Goal: Task Accomplishment & Management: Manage account settings

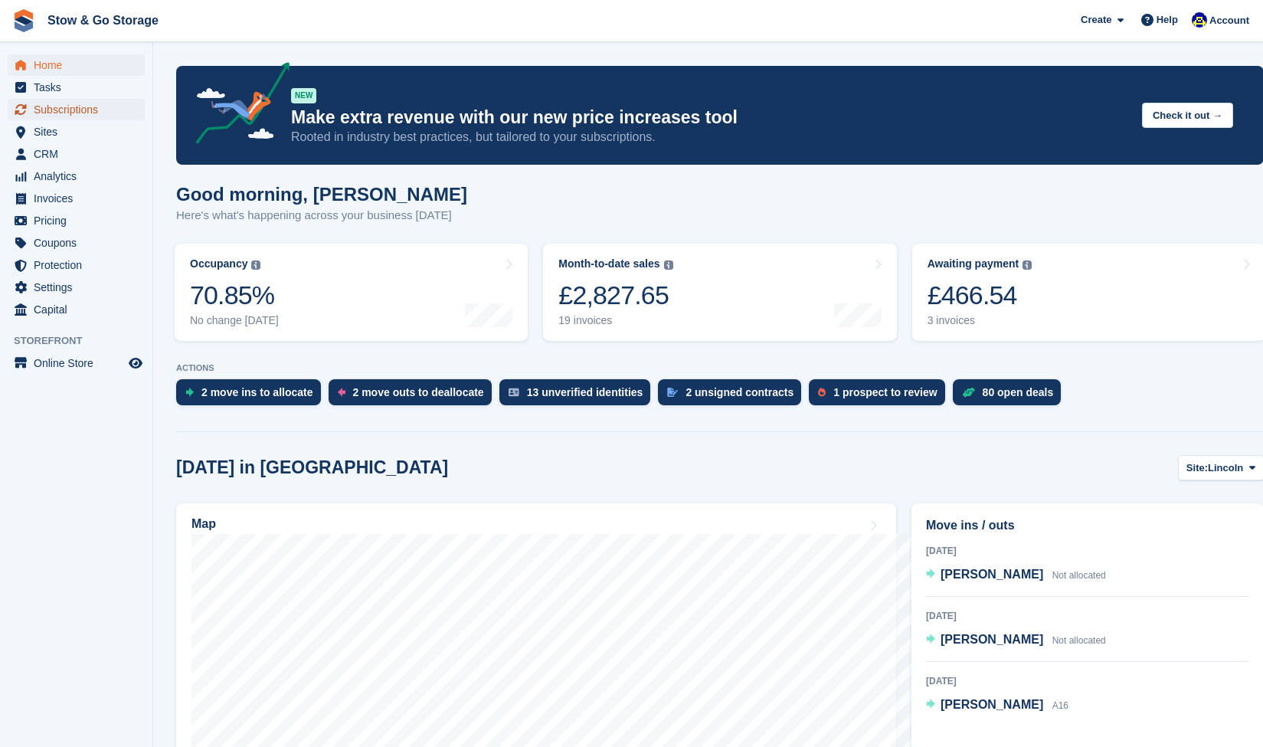
drag, startPoint x: 0, startPoint y: 0, endPoint x: 91, endPoint y: 116, distance: 147.9
click at [91, 116] on span "Subscriptions" at bounding box center [80, 109] width 92 height 21
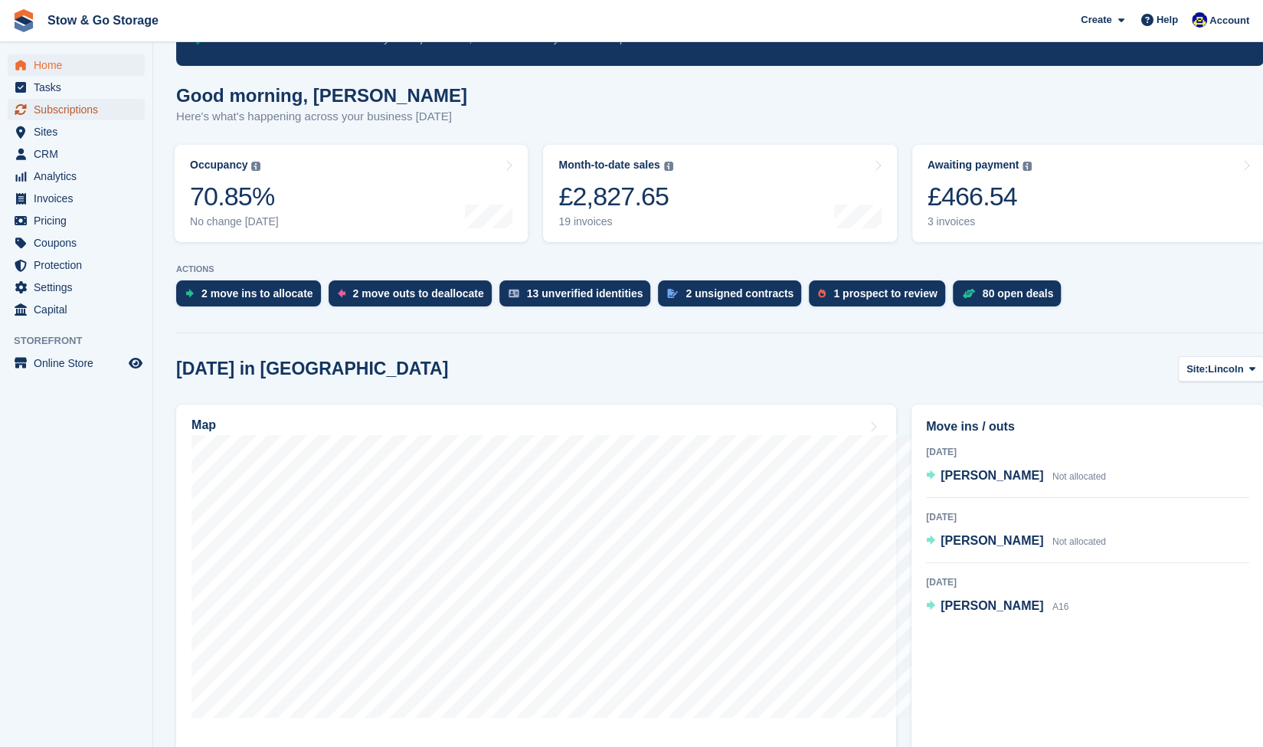
scroll to position [99, 0]
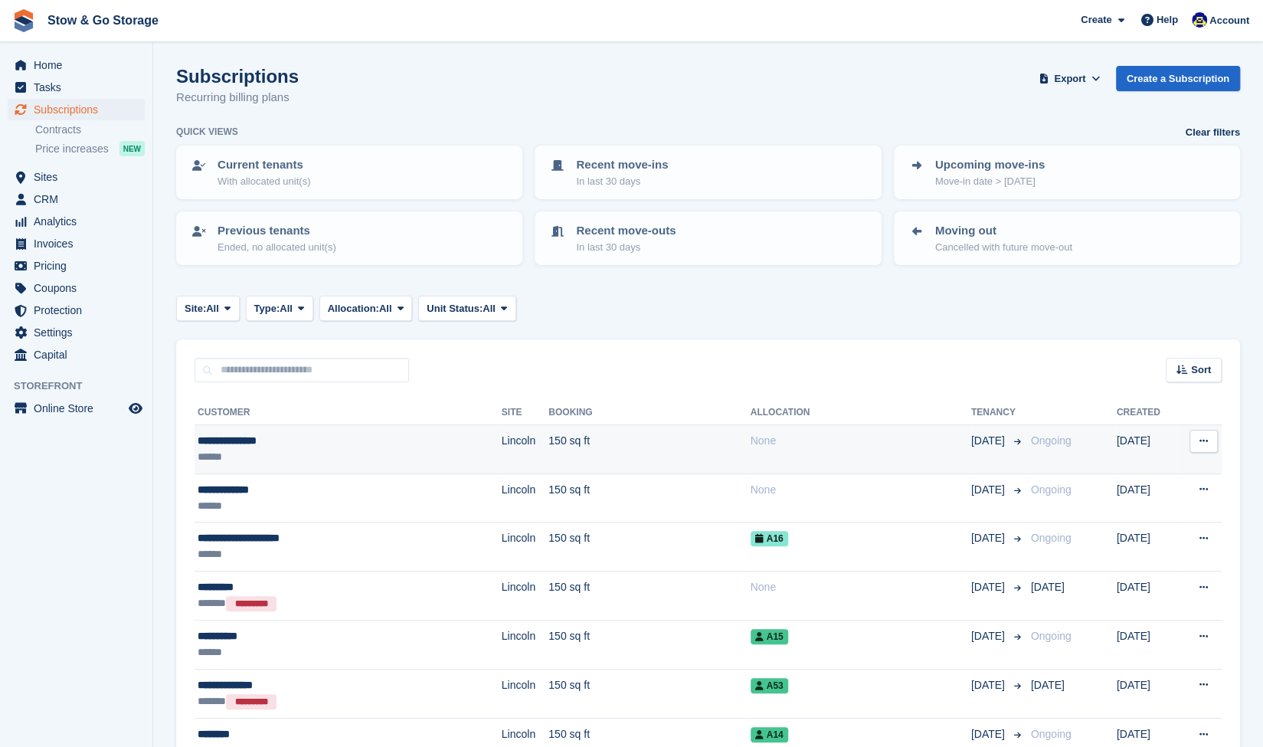
click at [287, 455] on div "******" at bounding box center [307, 457] width 218 height 16
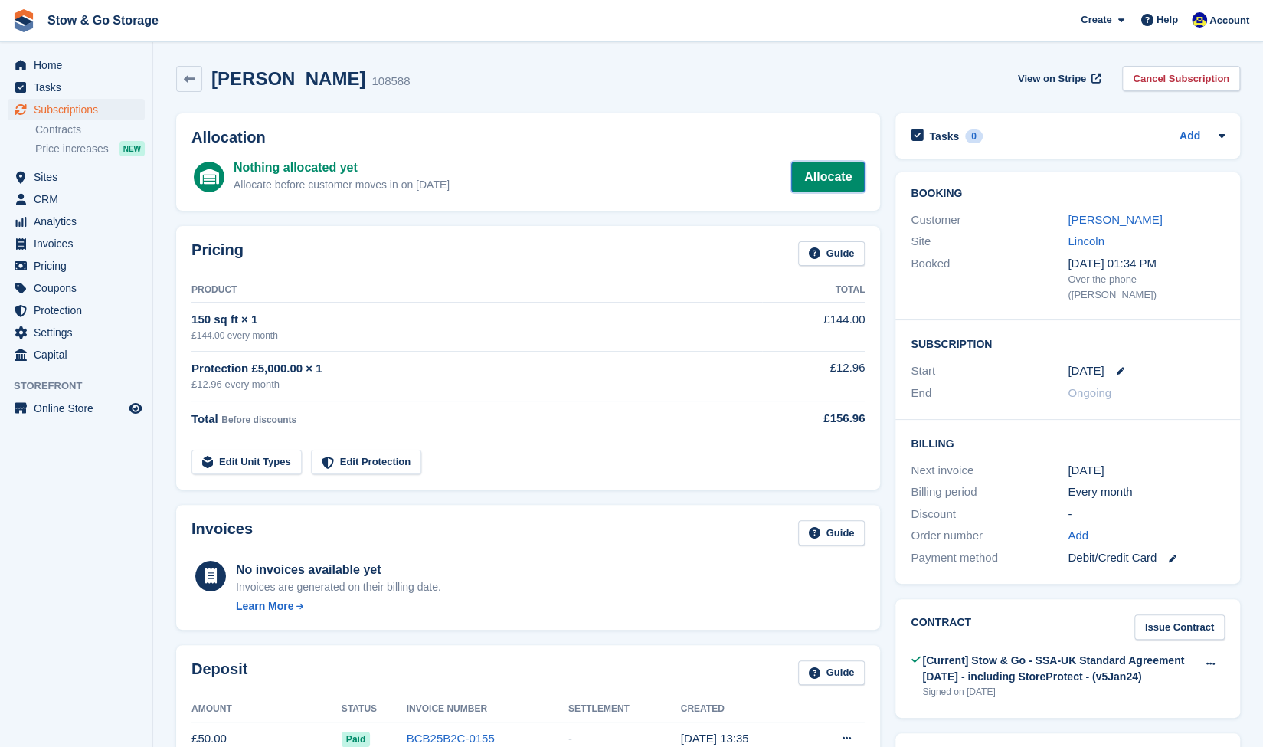
click at [821, 183] on link "Allocate" at bounding box center [828, 177] width 74 height 31
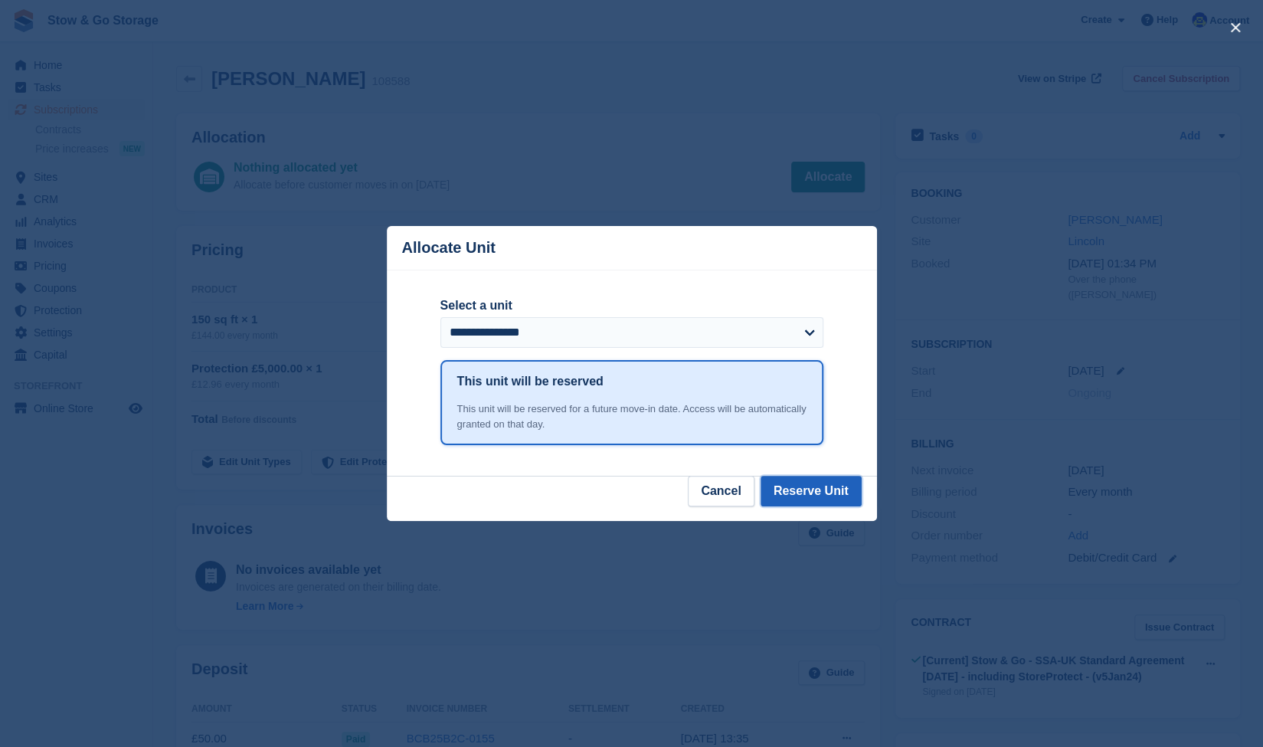
click at [816, 496] on button "Reserve Unit" at bounding box center [811, 491] width 101 height 31
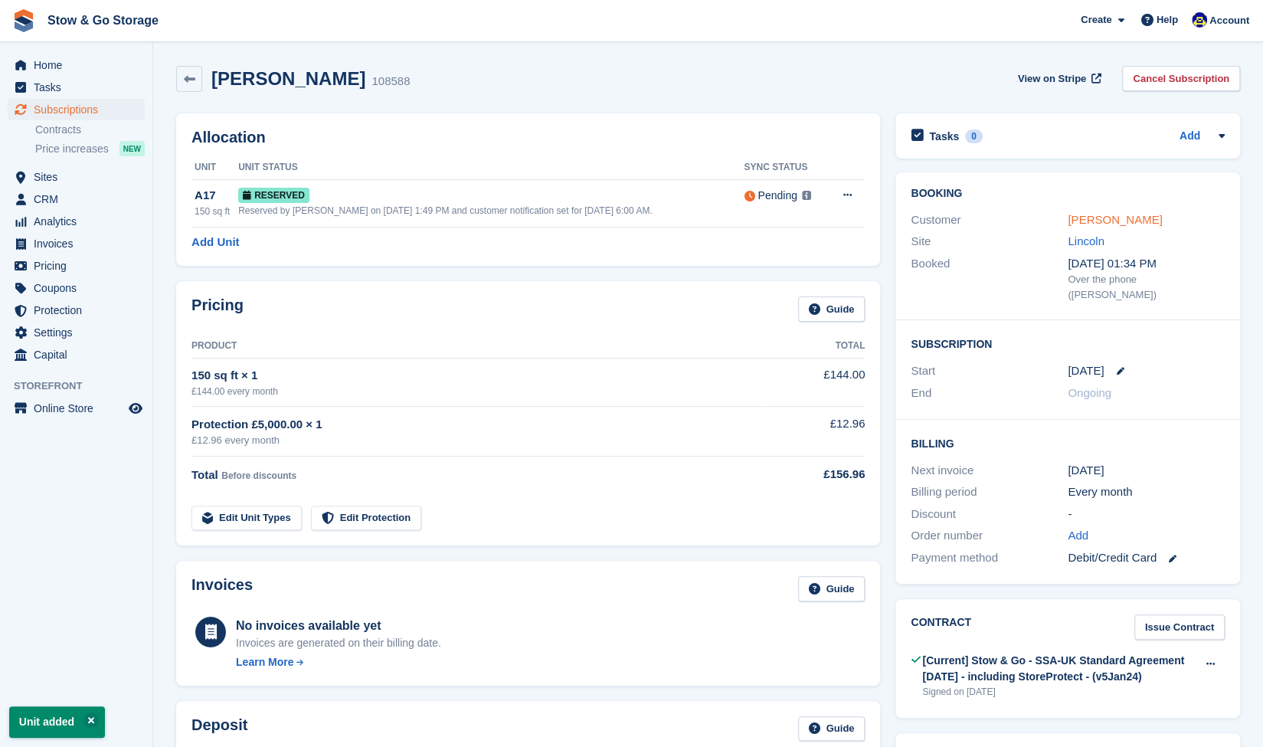
click at [1100, 216] on link "Andrew Birchall" at bounding box center [1115, 219] width 94 height 13
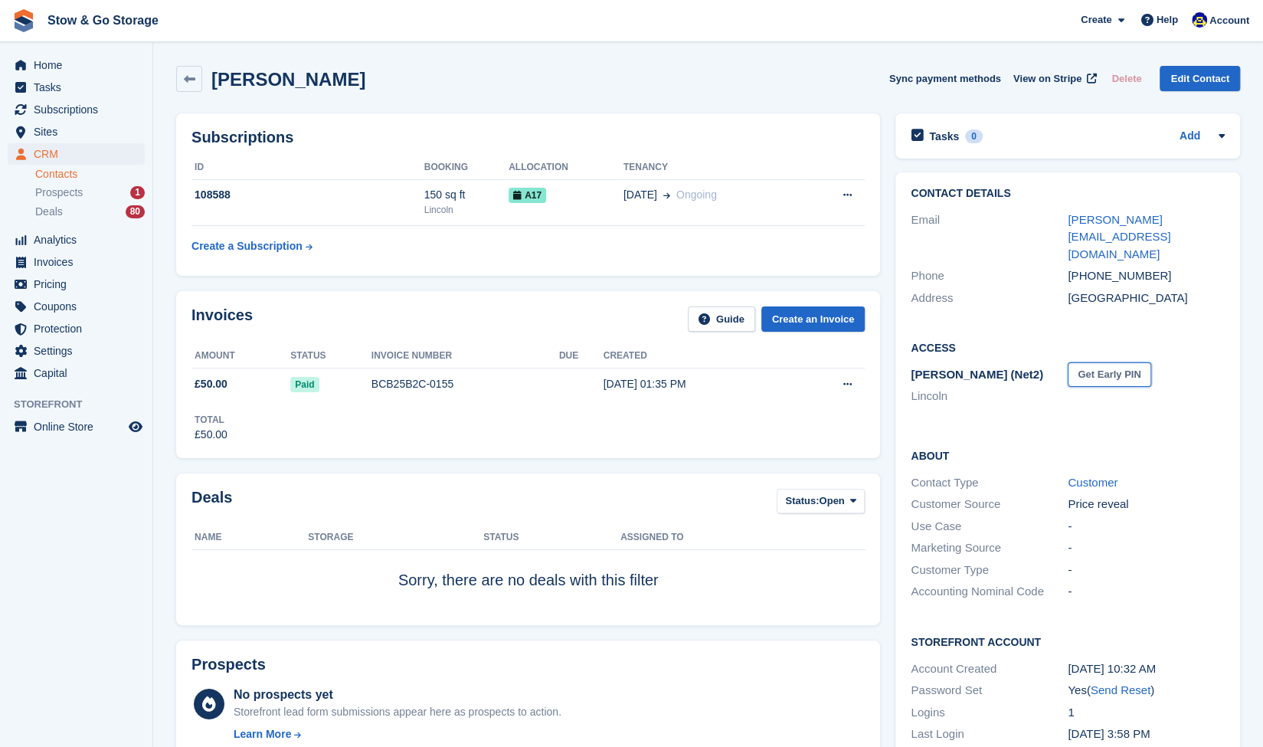
click at [1103, 362] on button "Get Early PIN" at bounding box center [1109, 374] width 83 height 25
click at [1111, 224] on link "andy_gixer@yahoo.co.uk" at bounding box center [1119, 236] width 103 height 47
click at [1115, 368] on icon at bounding box center [1108, 373] width 13 height 11
click at [1083, 368] on span "118438" at bounding box center [1087, 374] width 38 height 13
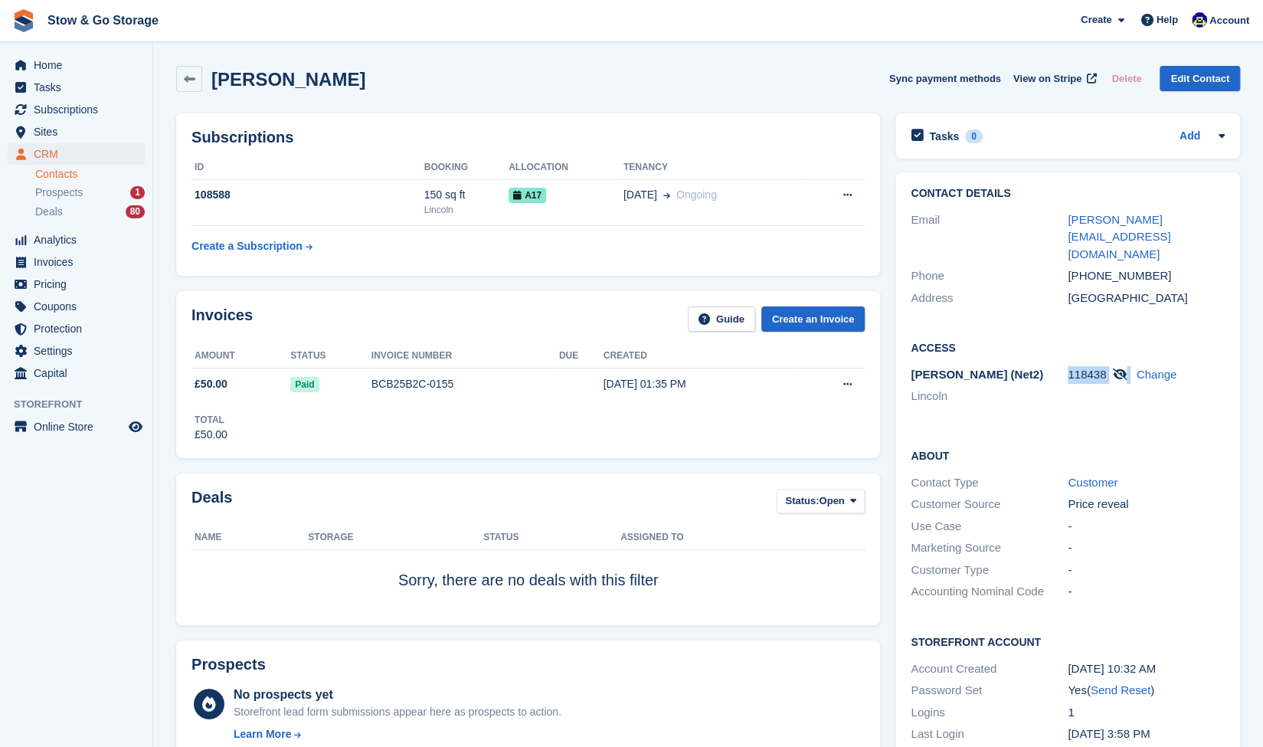
copy div "118438"
click at [199, 71] on link at bounding box center [189, 79] width 26 height 26
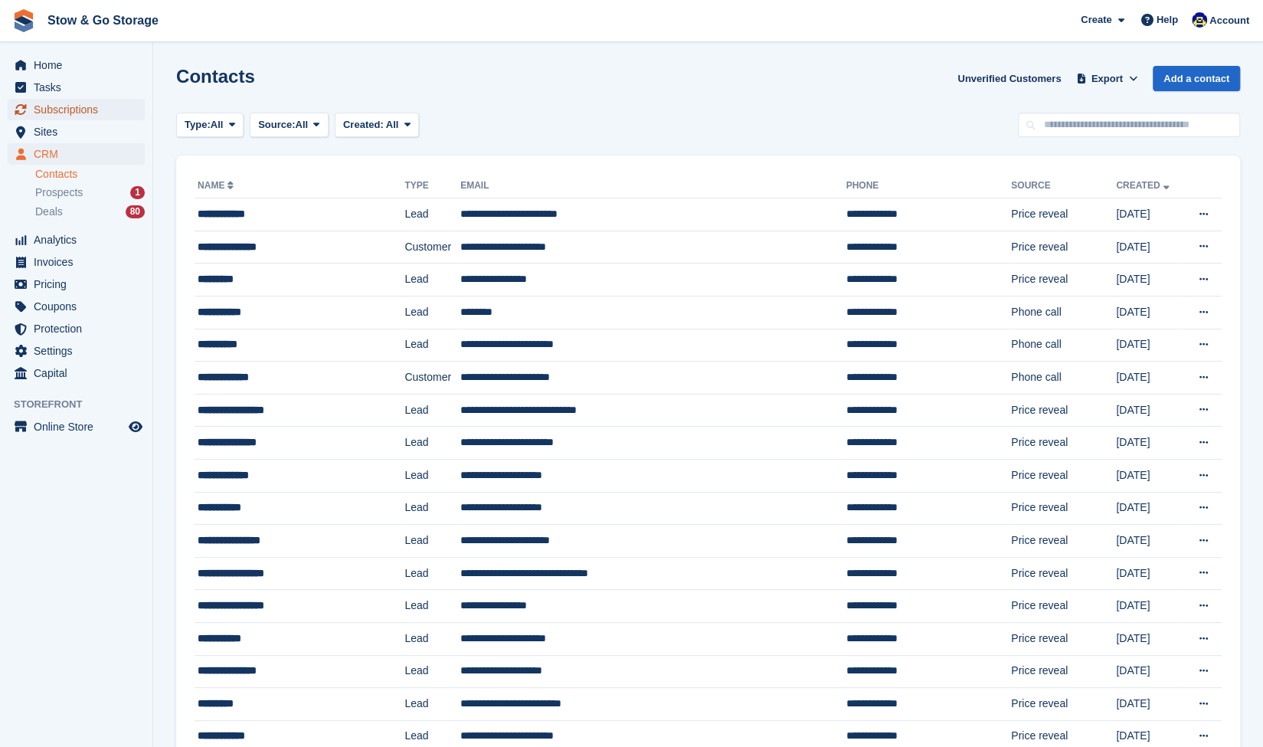
click at [72, 104] on span "Subscriptions" at bounding box center [80, 109] width 92 height 21
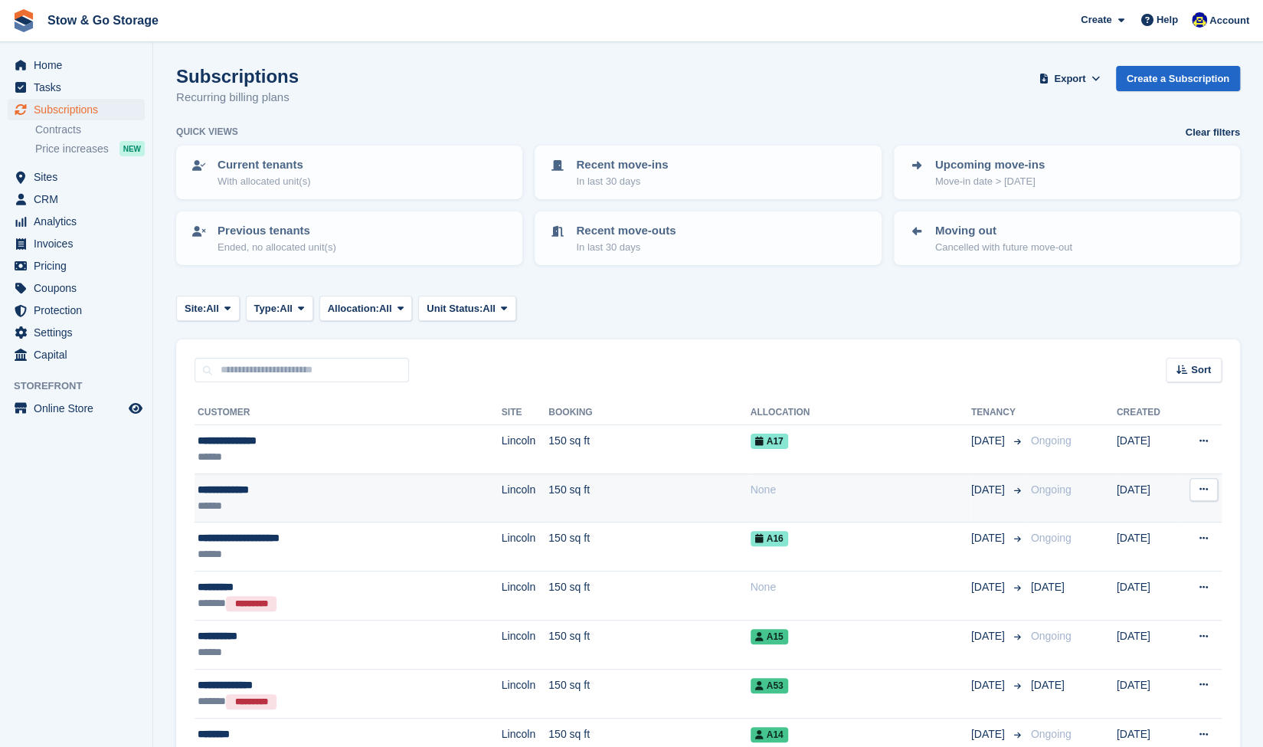
click at [256, 475] on td "**********" at bounding box center [348, 497] width 307 height 49
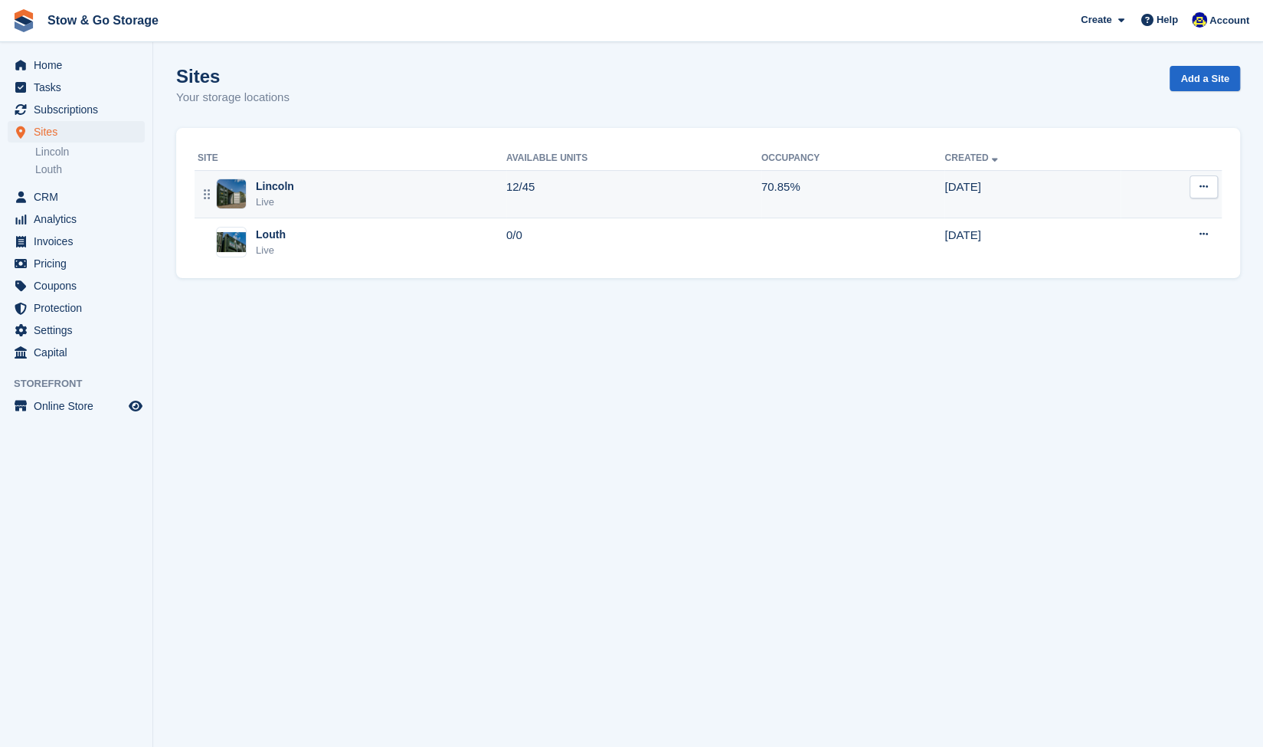
click at [270, 195] on div "Live" at bounding box center [275, 202] width 38 height 15
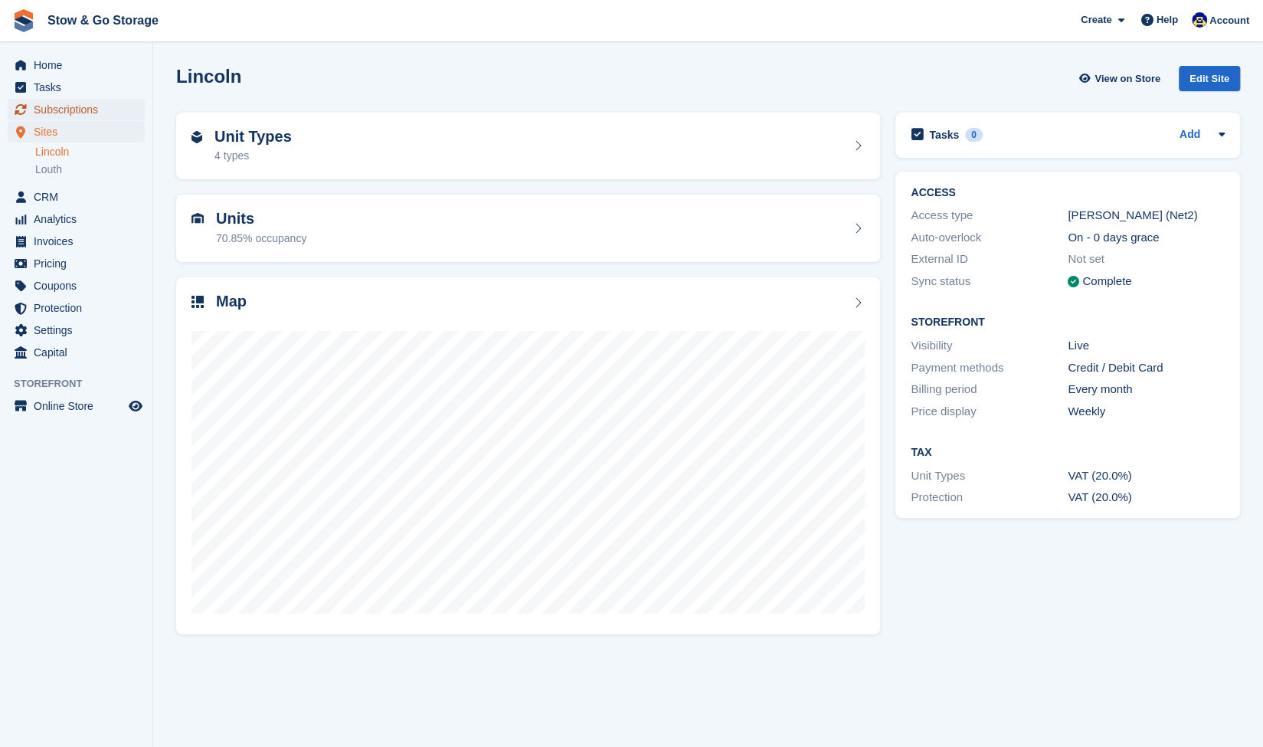
click at [80, 114] on span "Subscriptions" at bounding box center [80, 109] width 92 height 21
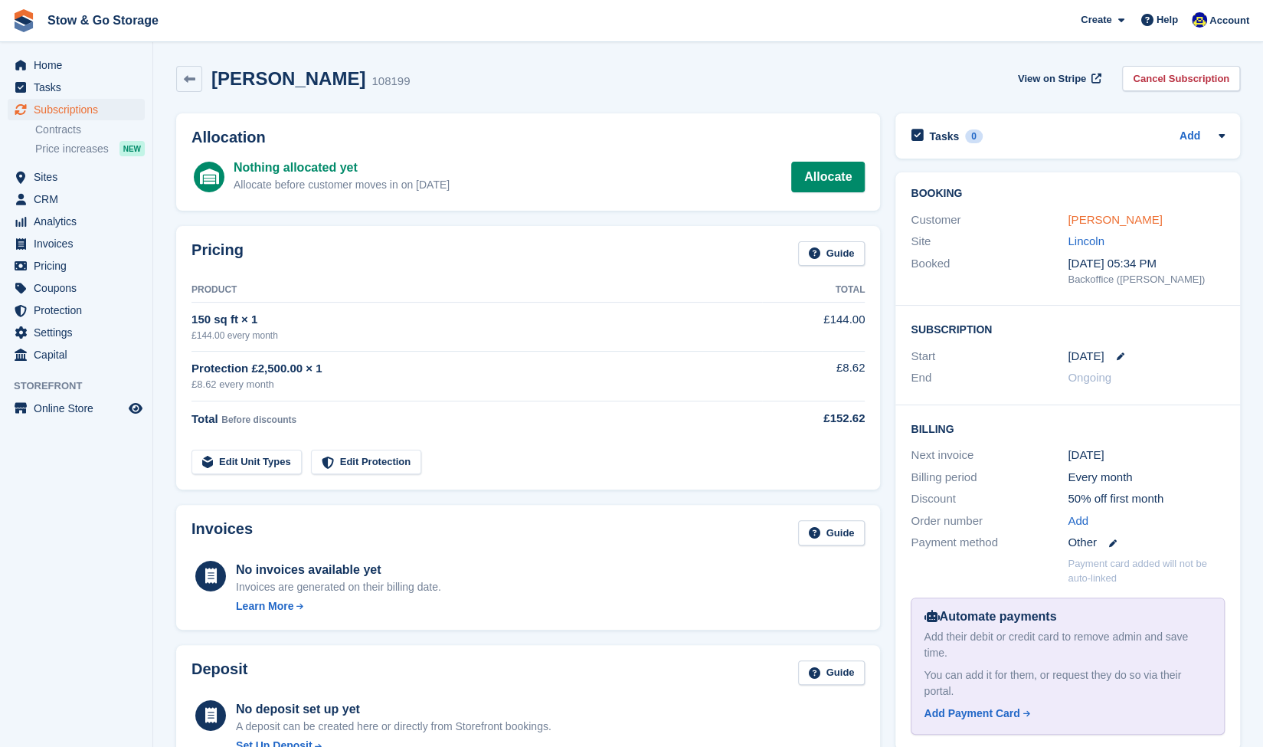
click at [1107, 220] on link "Peter Hodgins" at bounding box center [1115, 219] width 94 height 13
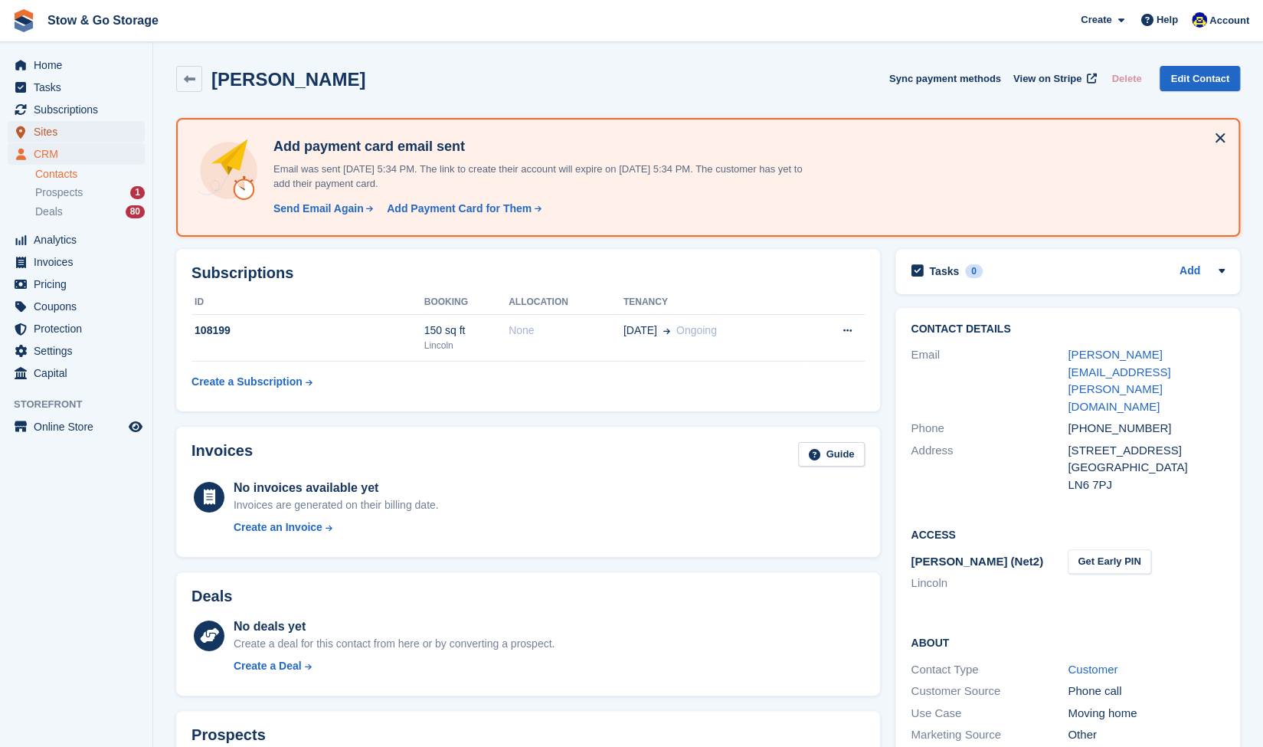
click at [75, 136] on span "Sites" at bounding box center [80, 131] width 92 height 21
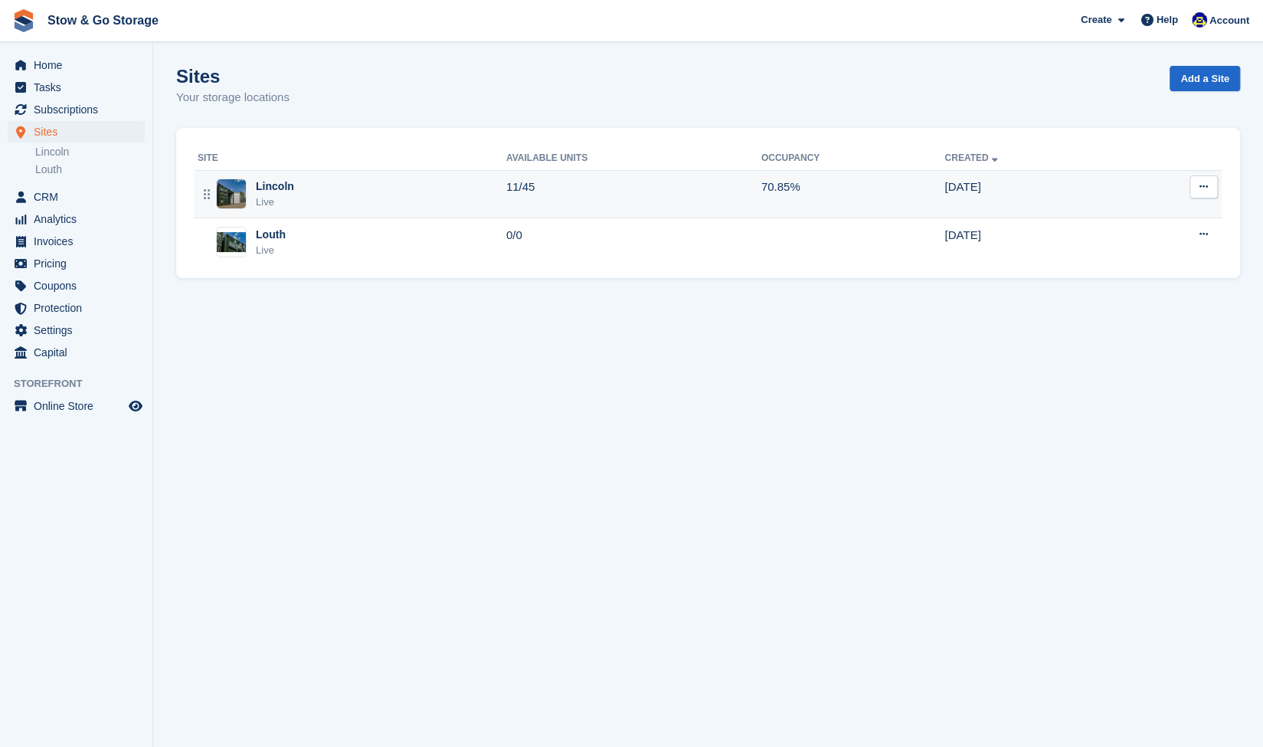
click at [289, 191] on div "Lincoln" at bounding box center [275, 186] width 38 height 16
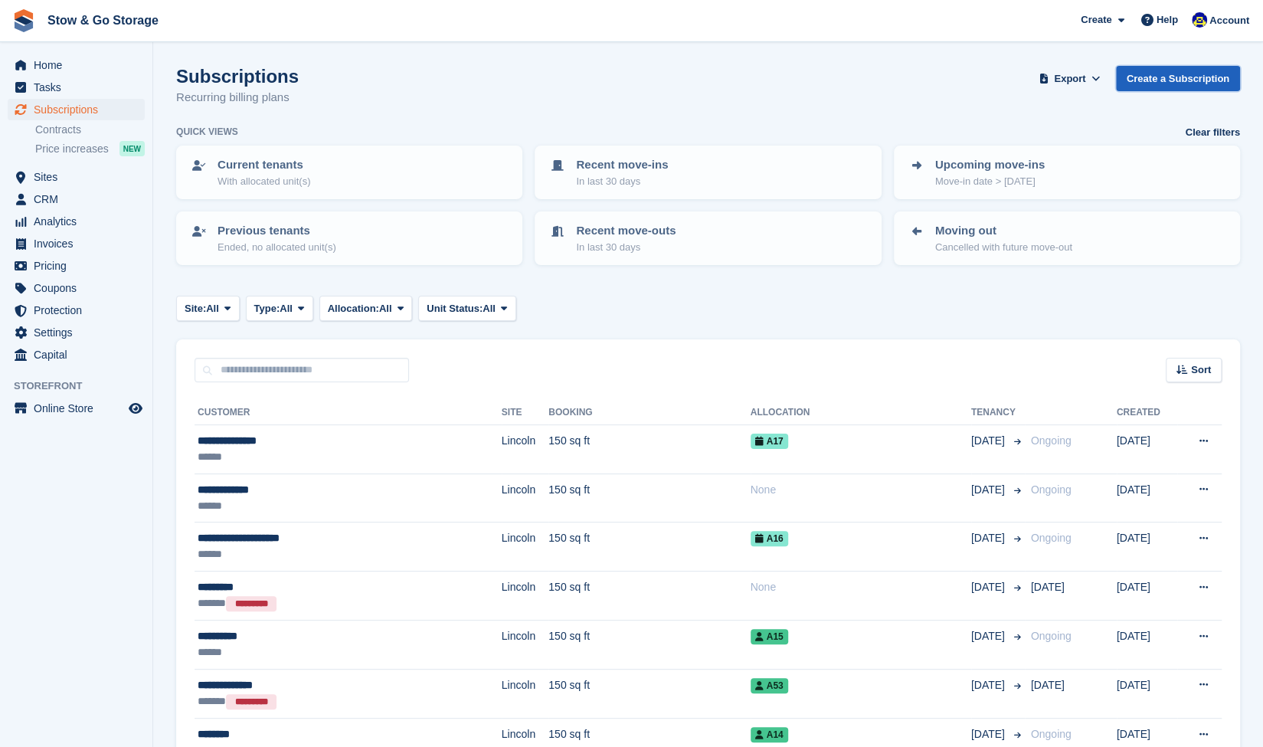
click at [1154, 76] on link "Create a Subscription" at bounding box center [1178, 78] width 124 height 25
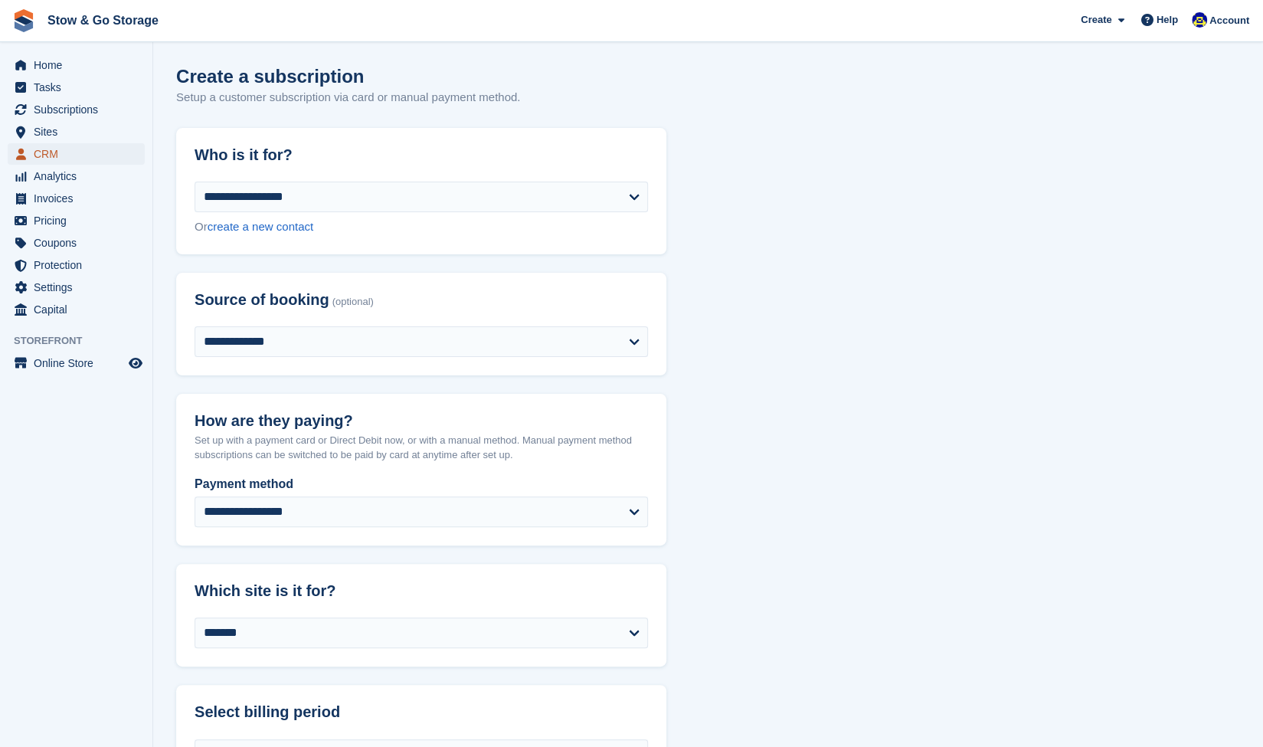
click at [65, 151] on span "CRM" at bounding box center [80, 153] width 92 height 21
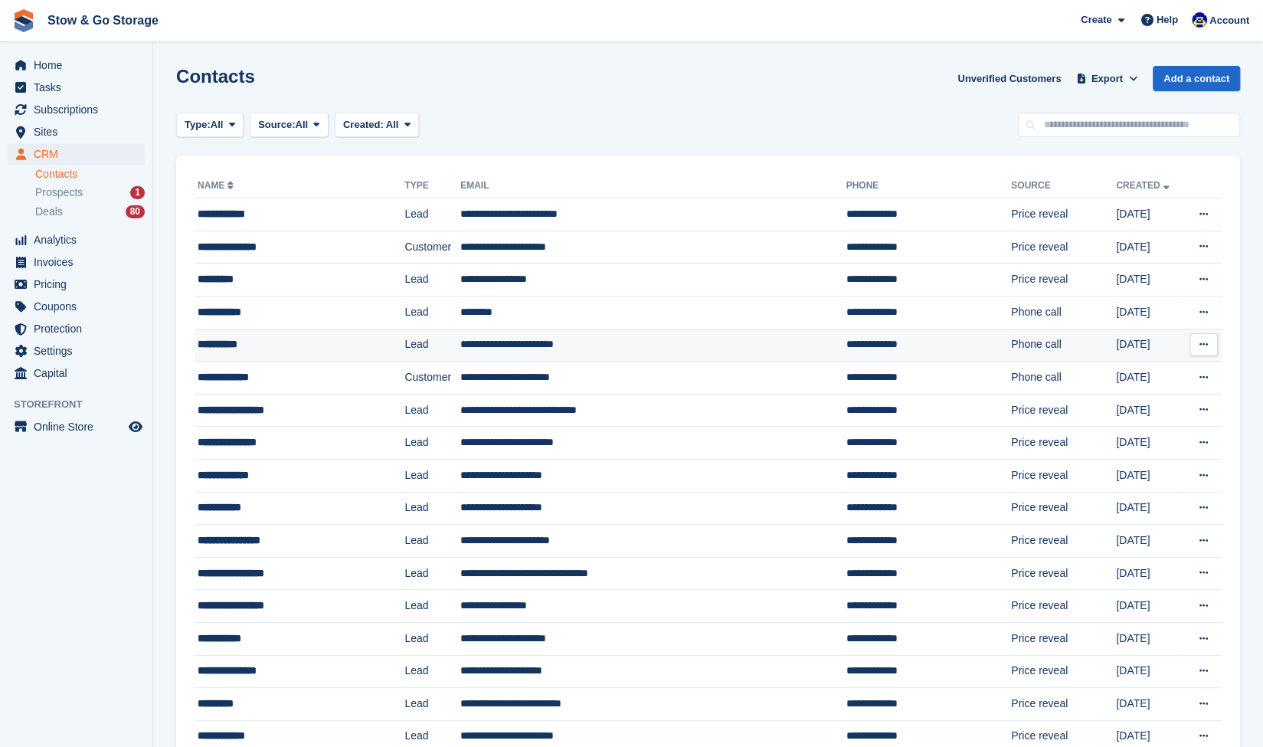
click at [254, 330] on td "**********" at bounding box center [300, 345] width 210 height 33
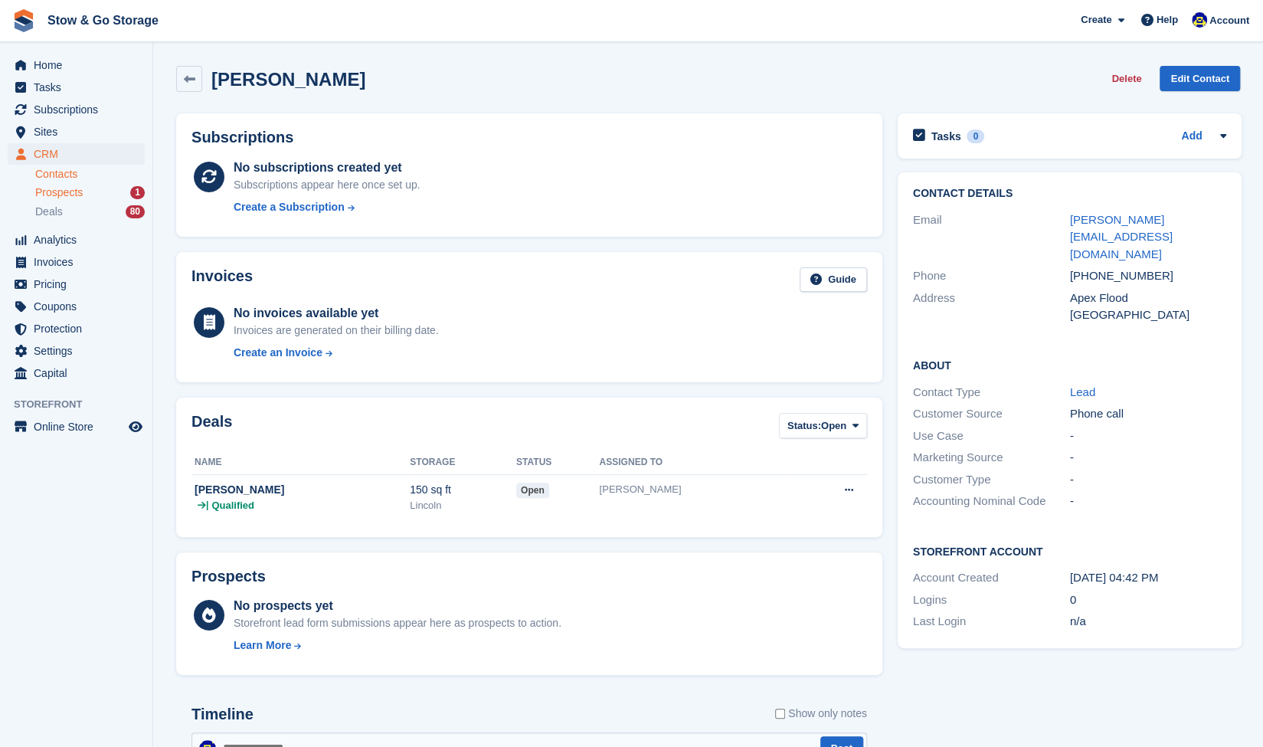
click at [50, 185] on span "Prospects" at bounding box center [58, 192] width 47 height 15
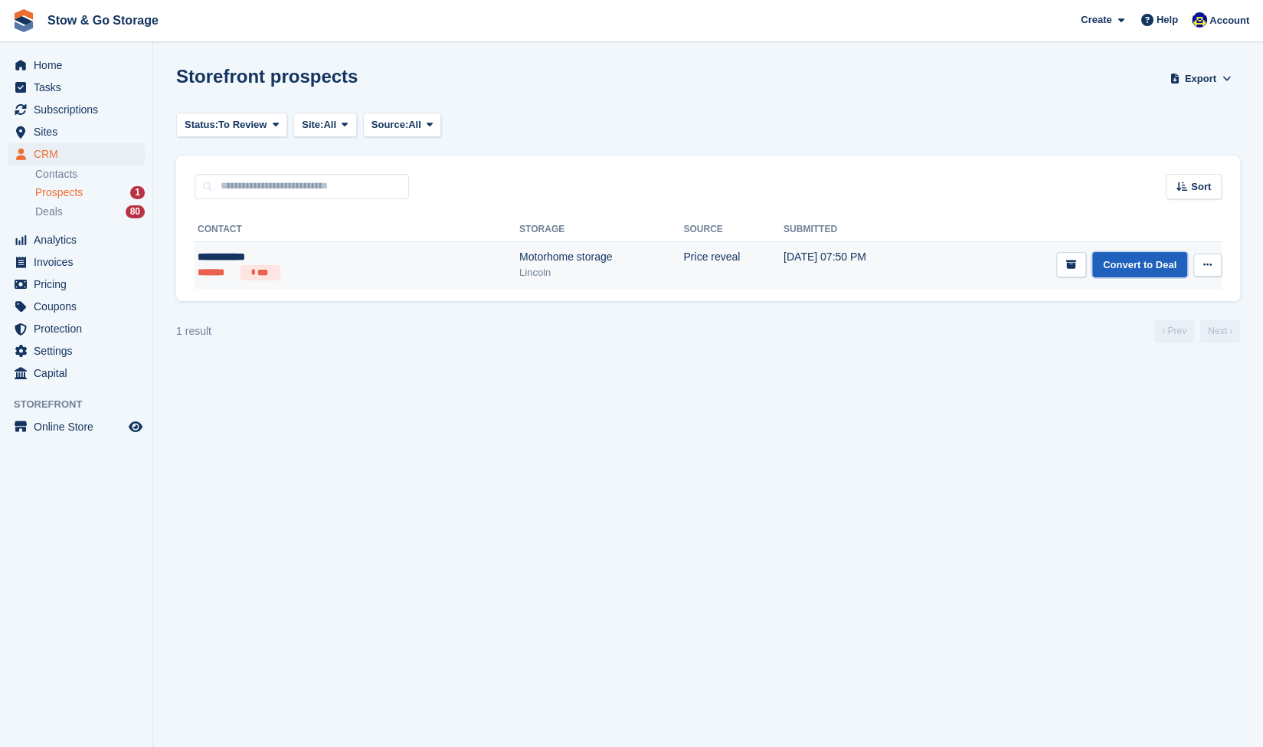
click at [1137, 259] on link "Convert to Deal" at bounding box center [1139, 264] width 95 height 25
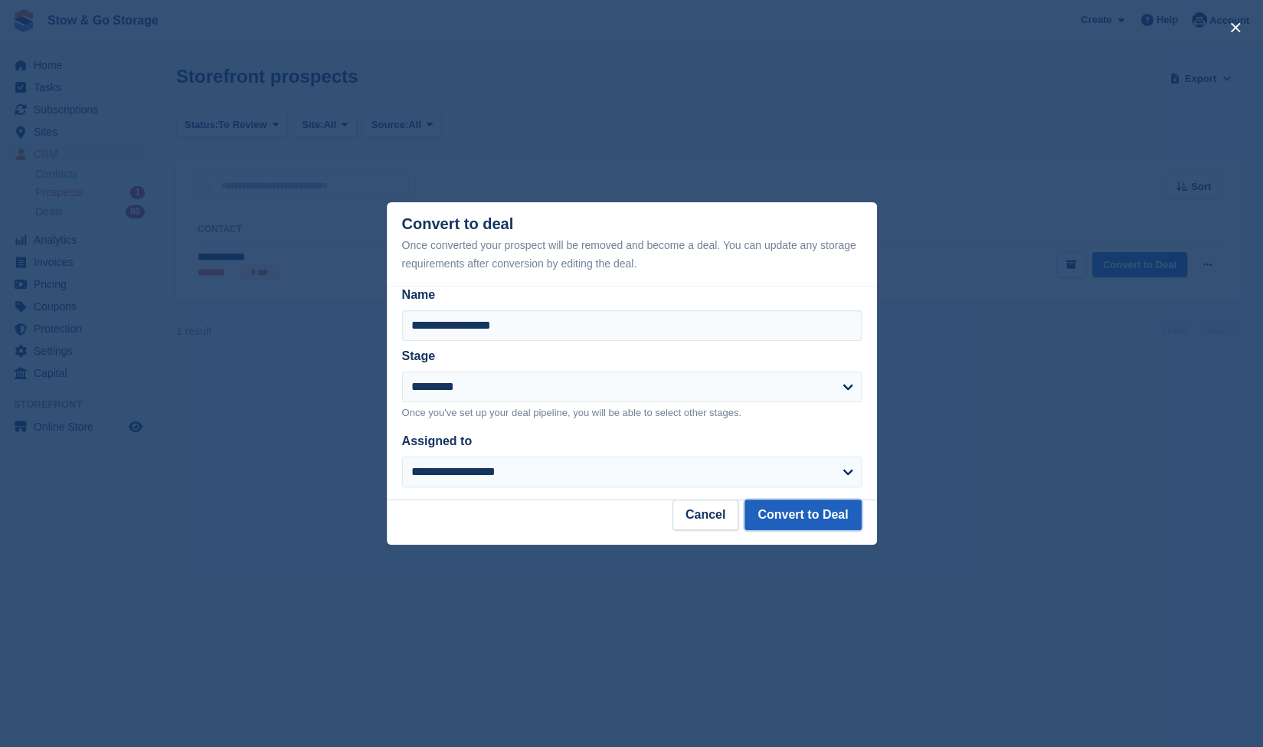
click at [792, 519] on button "Convert to Deal" at bounding box center [802, 514] width 116 height 31
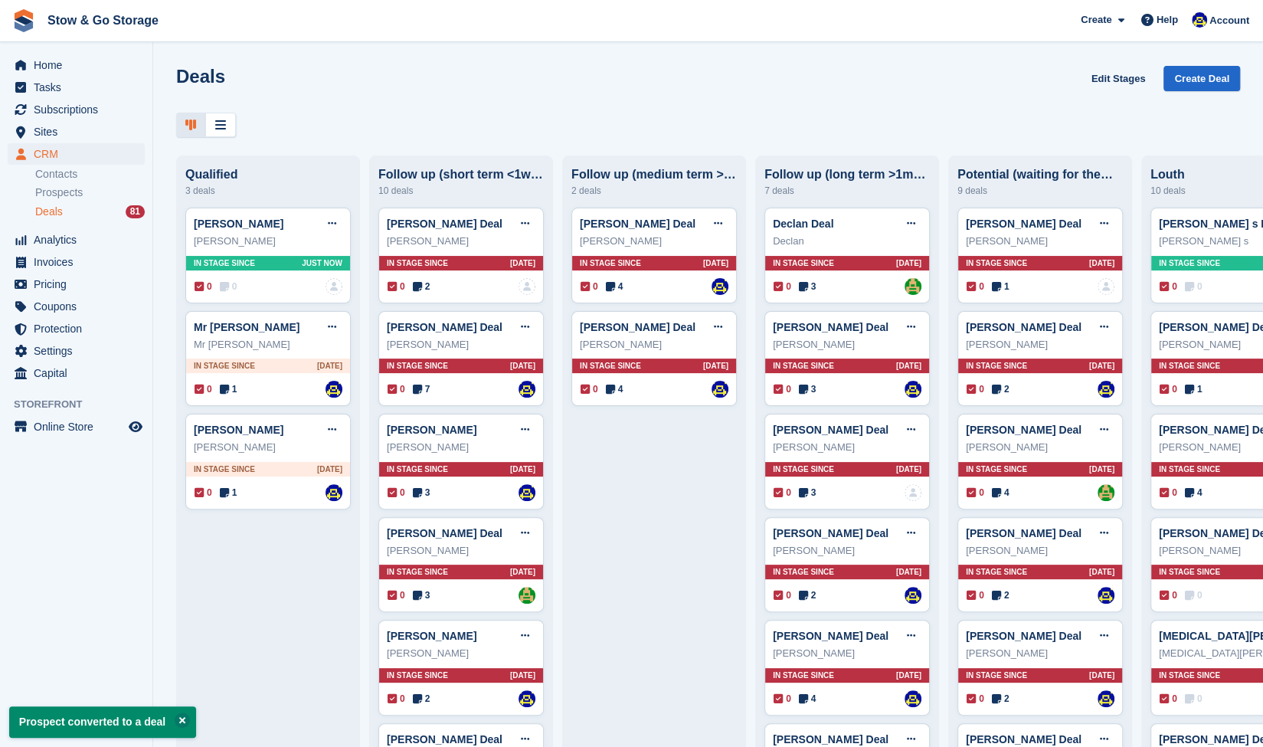
click at [87, 211] on div "Deals 81" at bounding box center [90, 212] width 110 height 15
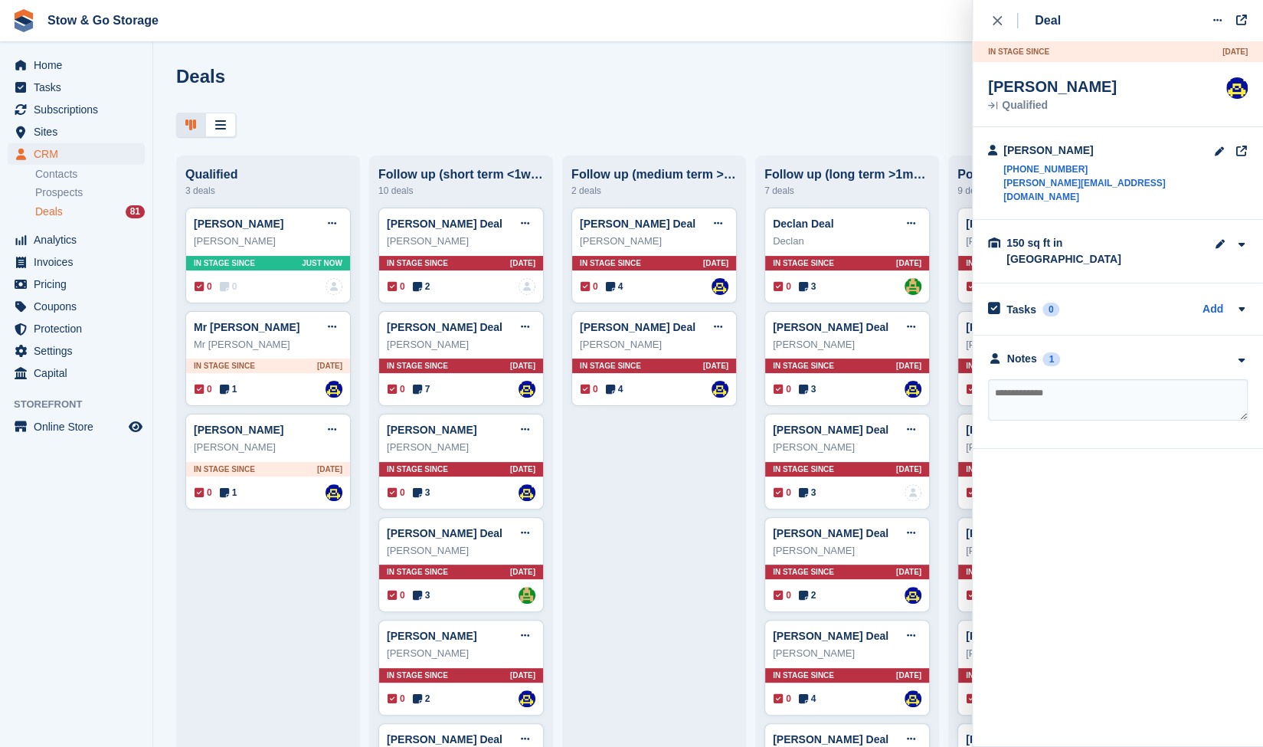
click at [1029, 384] on textarea at bounding box center [1118, 399] width 260 height 41
click at [1104, 379] on textarea "**********" at bounding box center [1118, 399] width 260 height 41
type textarea "**********"
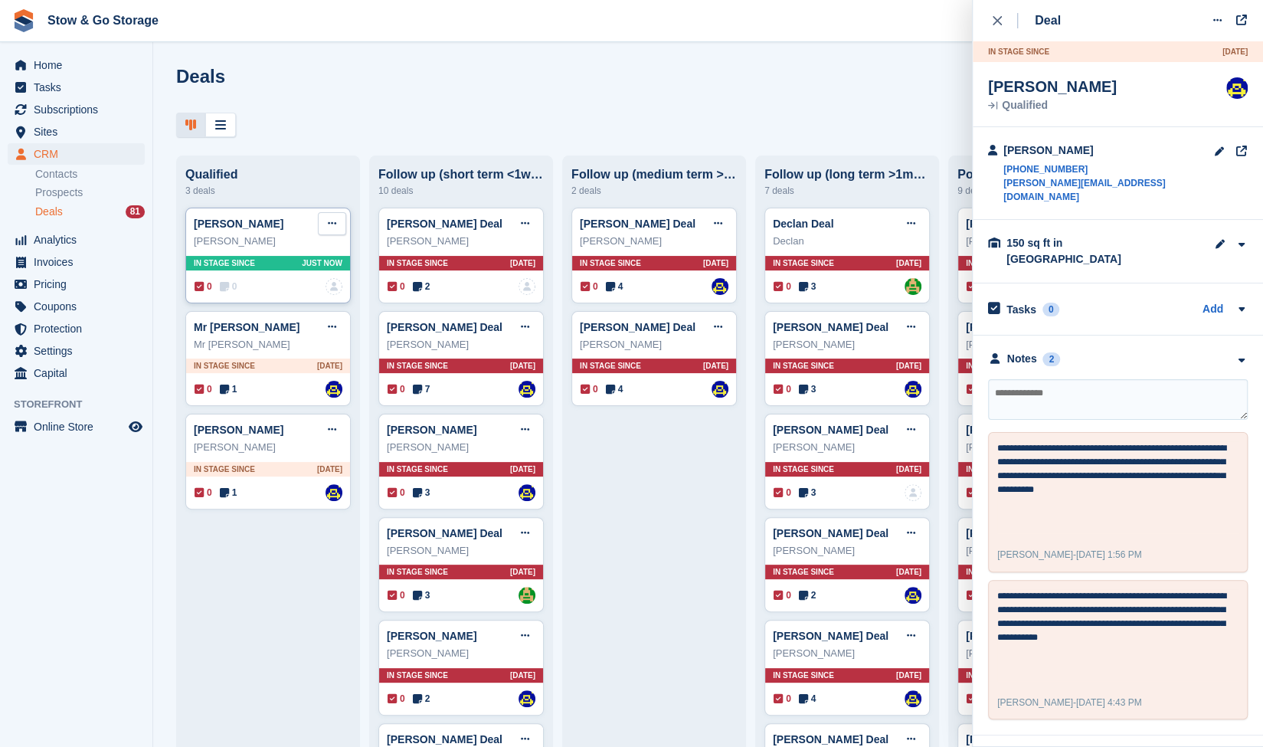
click at [328, 227] on icon at bounding box center [332, 223] width 8 height 10
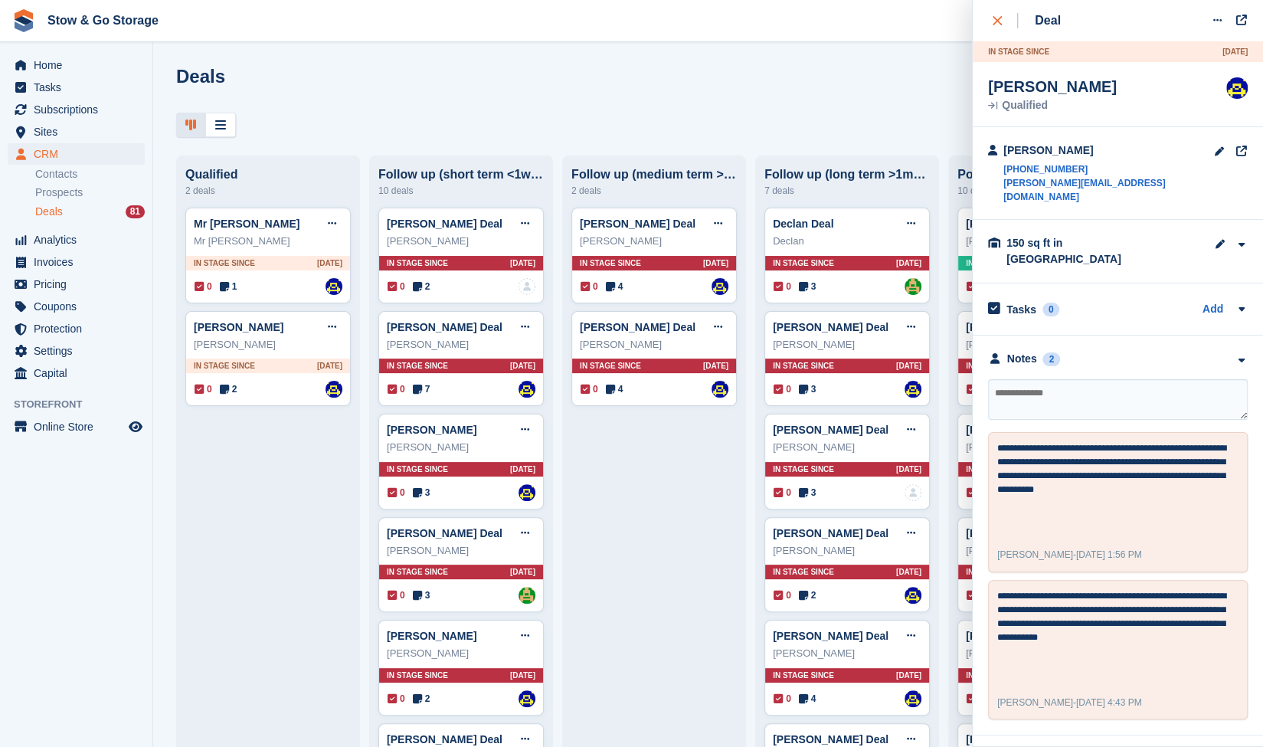
click at [1002, 25] on div "close" at bounding box center [1005, 20] width 25 height 15
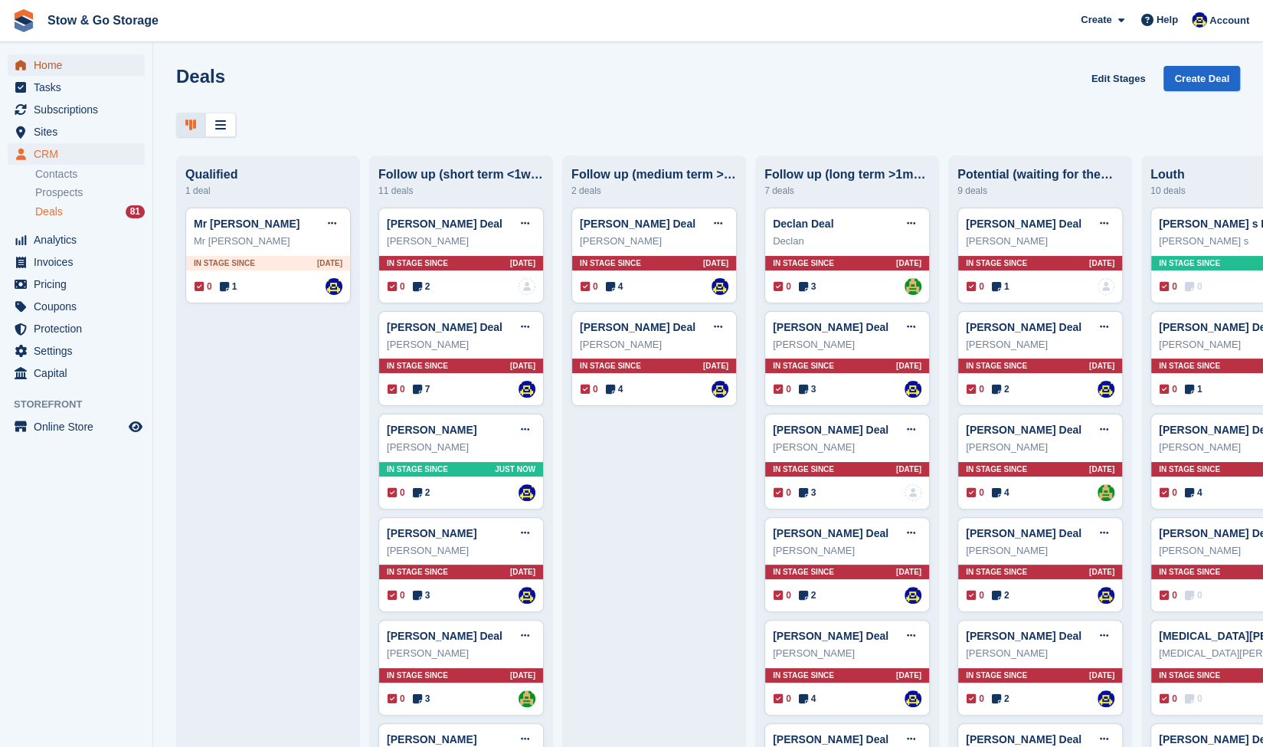
click at [104, 75] on span "Home" at bounding box center [80, 64] width 92 height 21
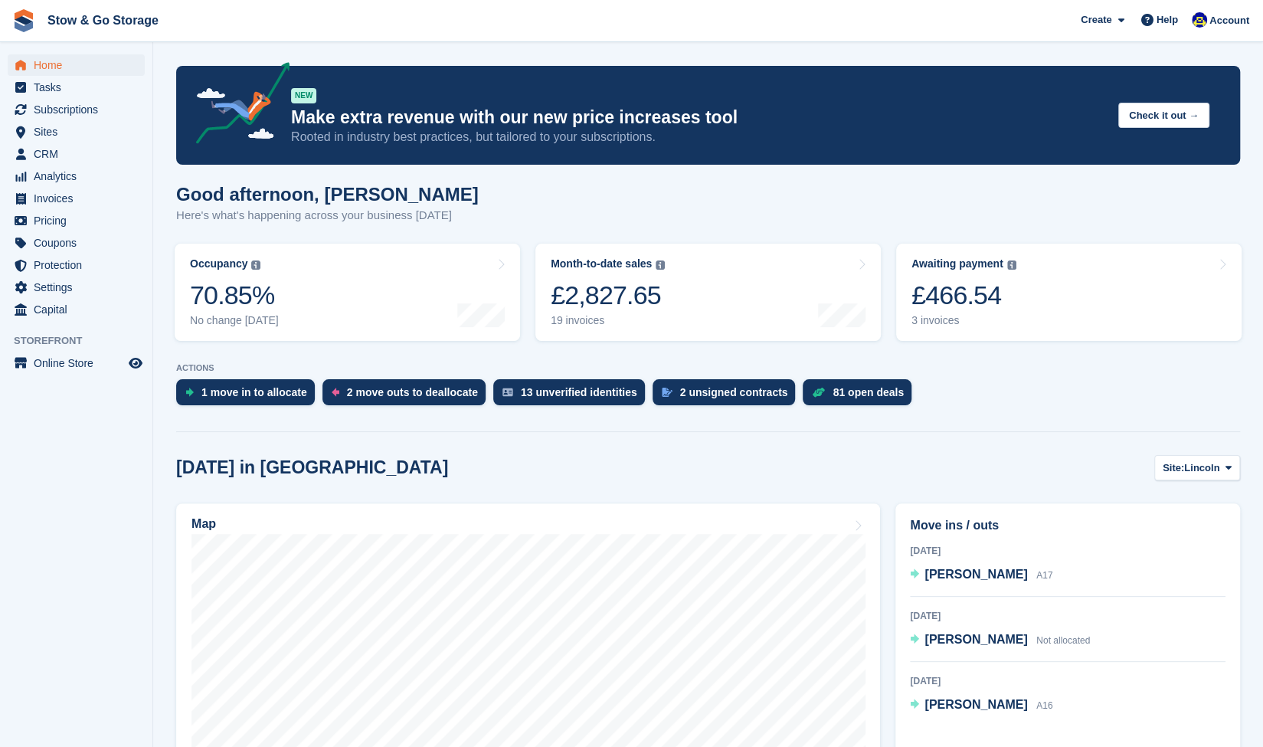
scroll to position [299, 0]
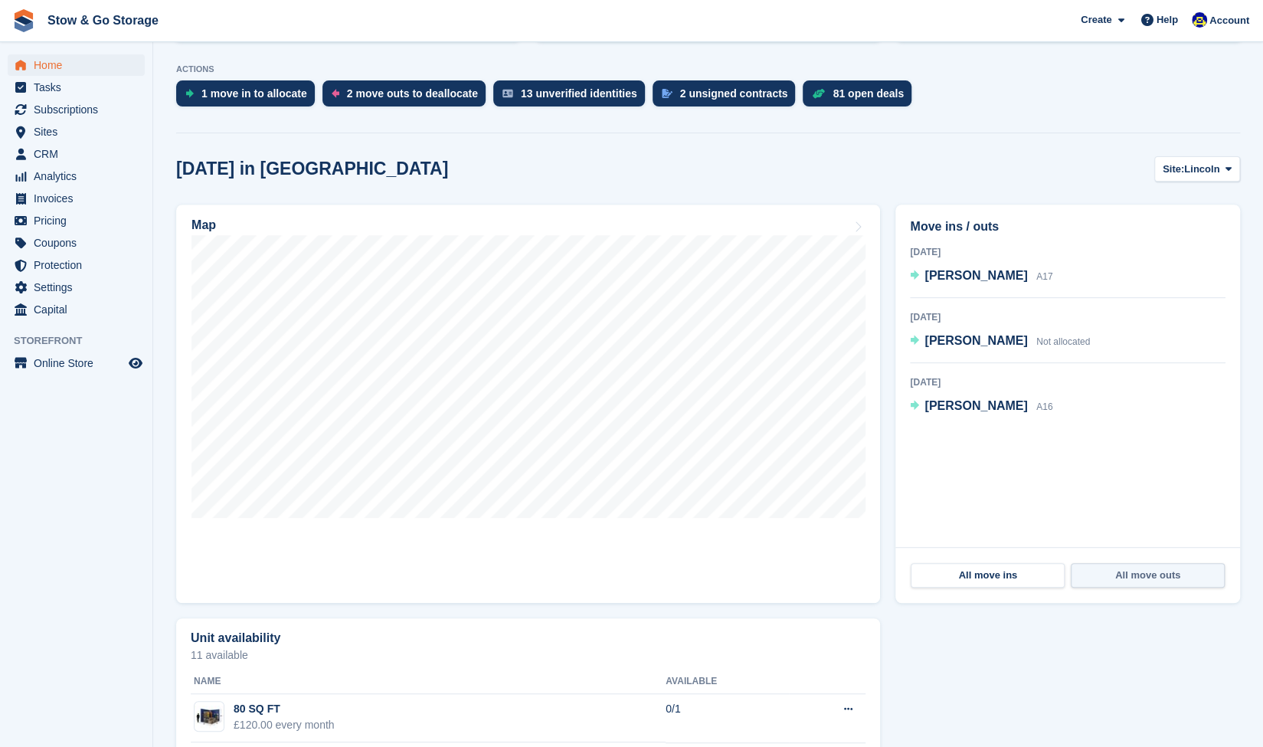
drag, startPoint x: 1127, startPoint y: 589, endPoint x: 1124, endPoint y: 579, distance: 10.2
click at [1124, 579] on div "All move ins All move outs" at bounding box center [1067, 575] width 345 height 56
click at [1124, 579] on link "All move outs" at bounding box center [1148, 575] width 154 height 25
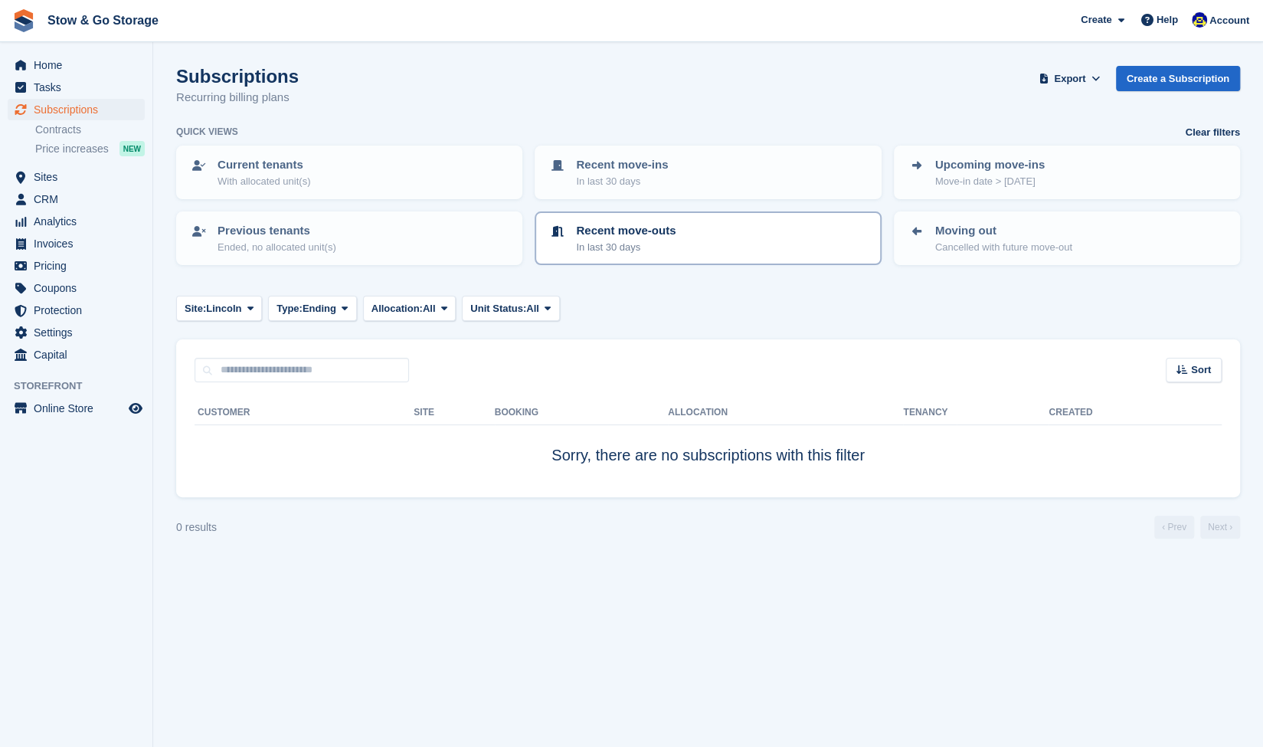
click at [641, 247] on p "In last 30 days" at bounding box center [626, 247] width 100 height 15
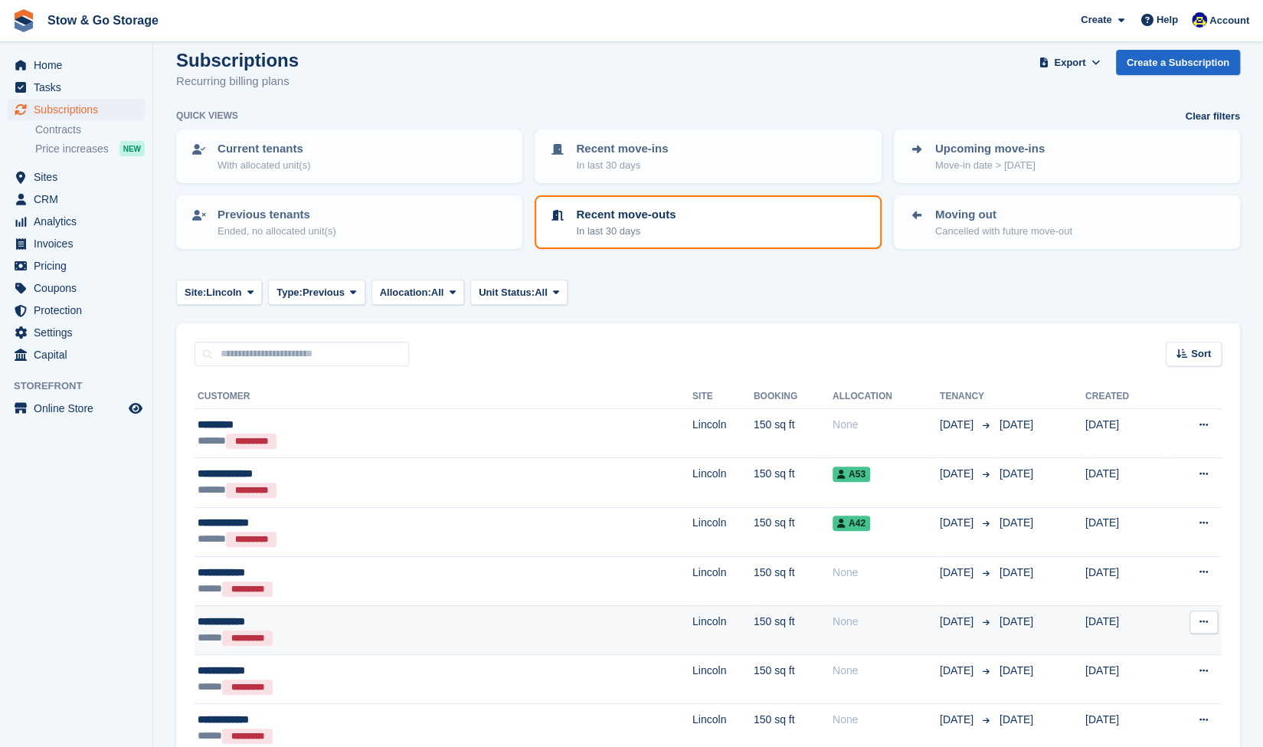
scroll to position [97, 0]
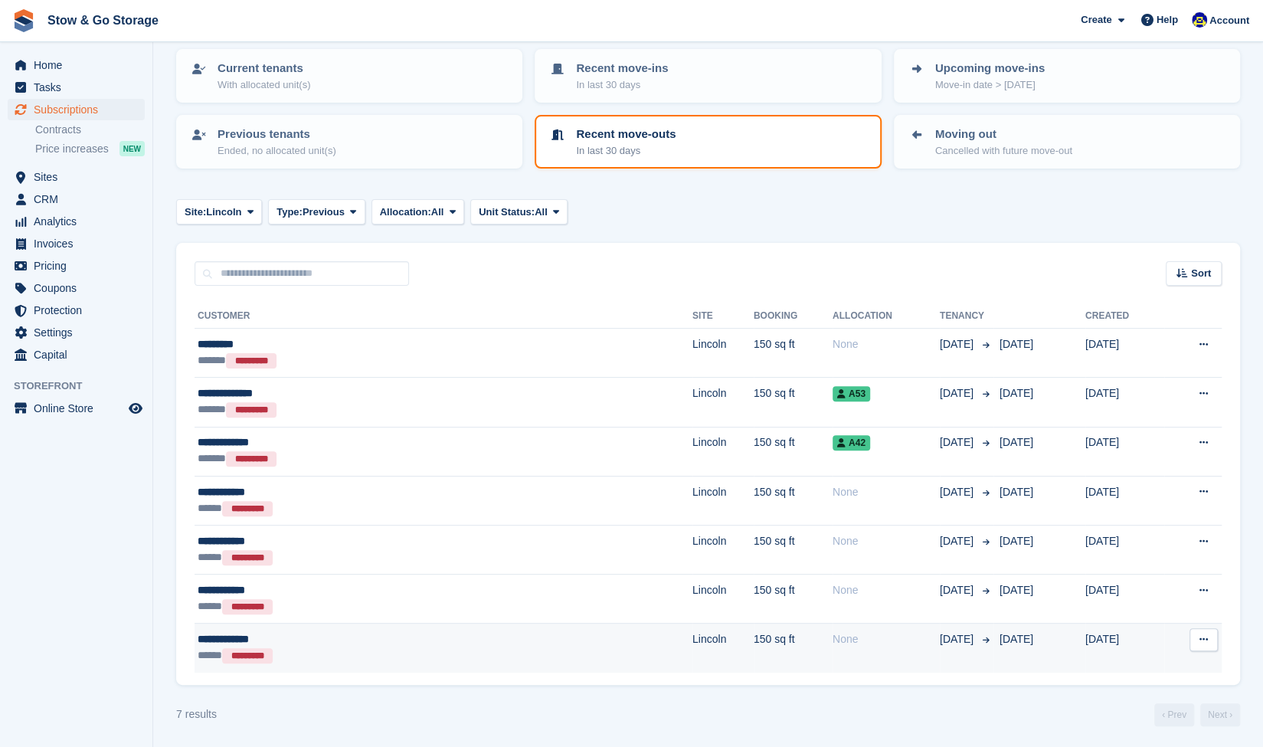
click at [456, 663] on td "**********" at bounding box center [444, 647] width 498 height 49
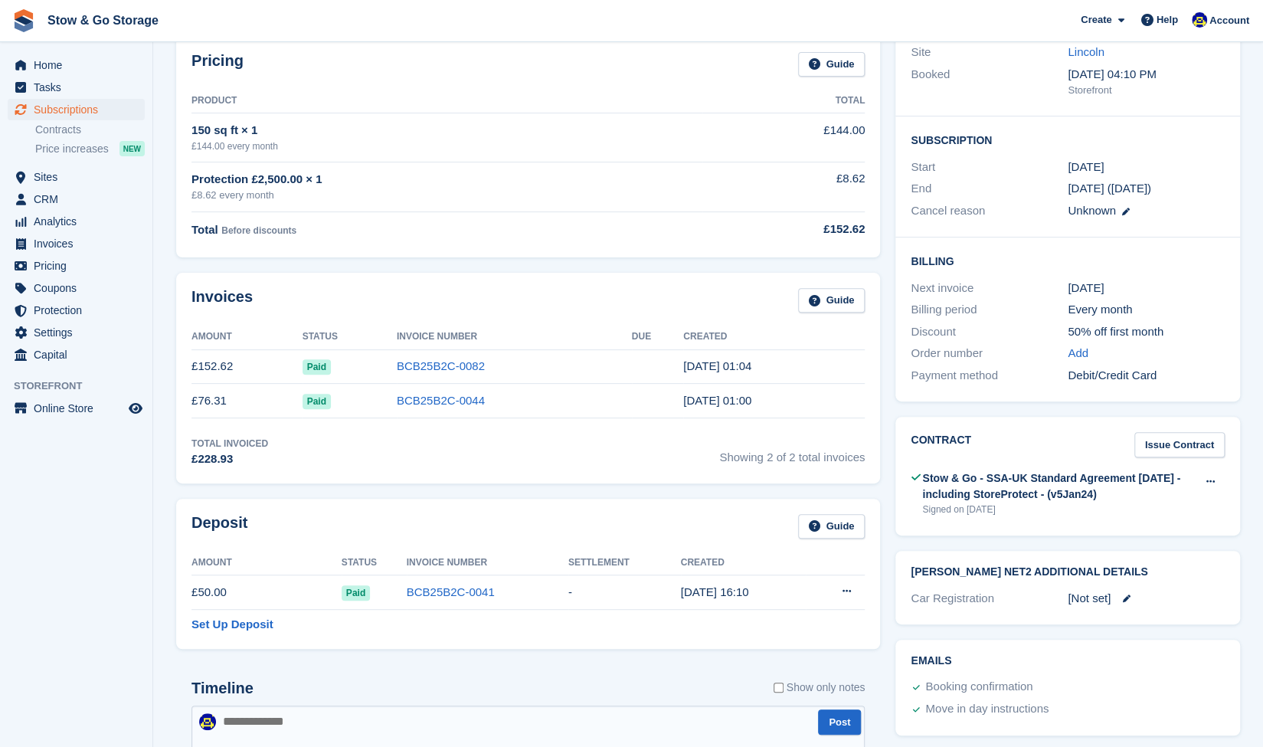
scroll to position [234, 0]
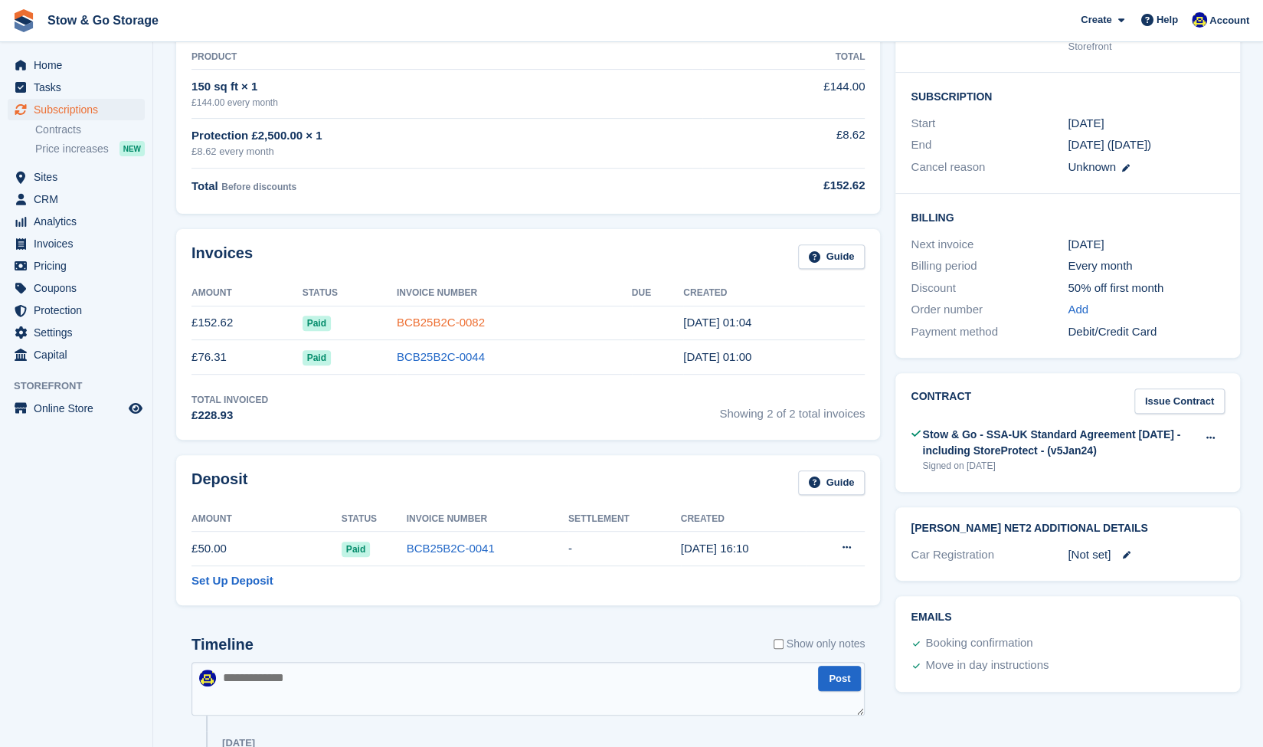
click at [456, 328] on link "BCB25B2C-0082" at bounding box center [441, 322] width 88 height 13
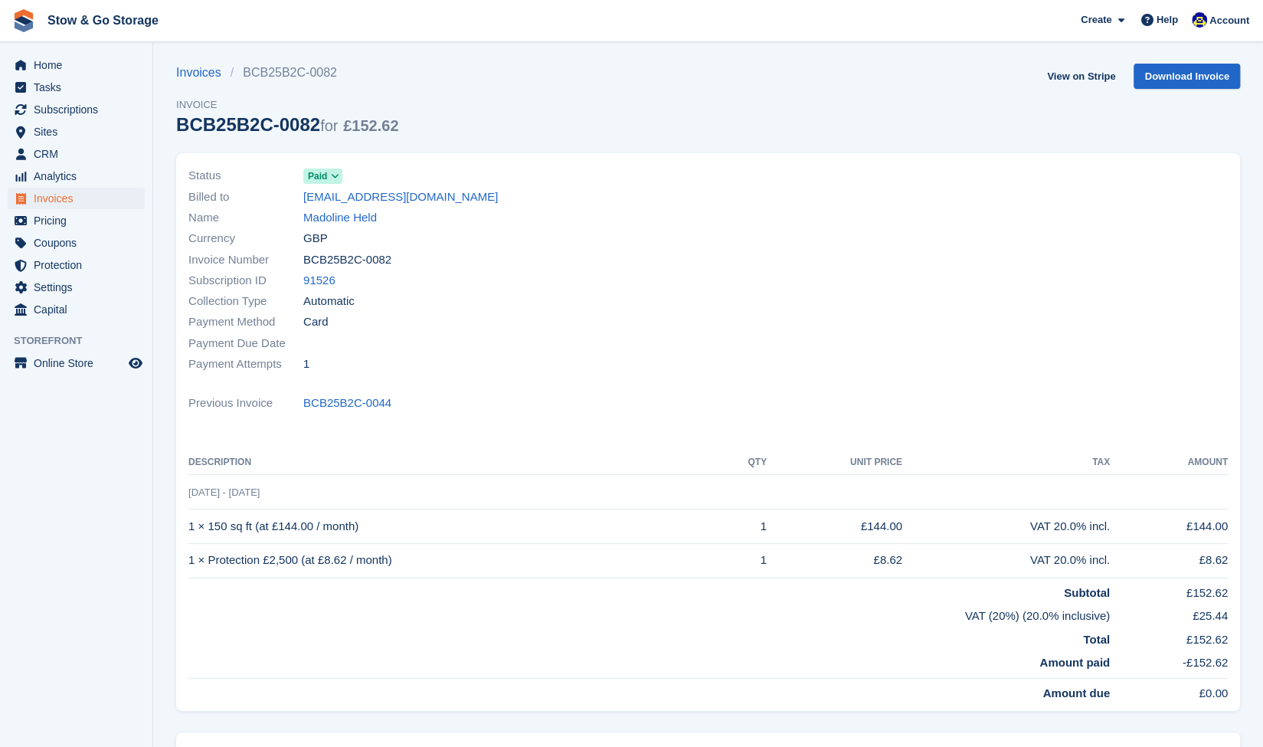
scroll to position [3, 0]
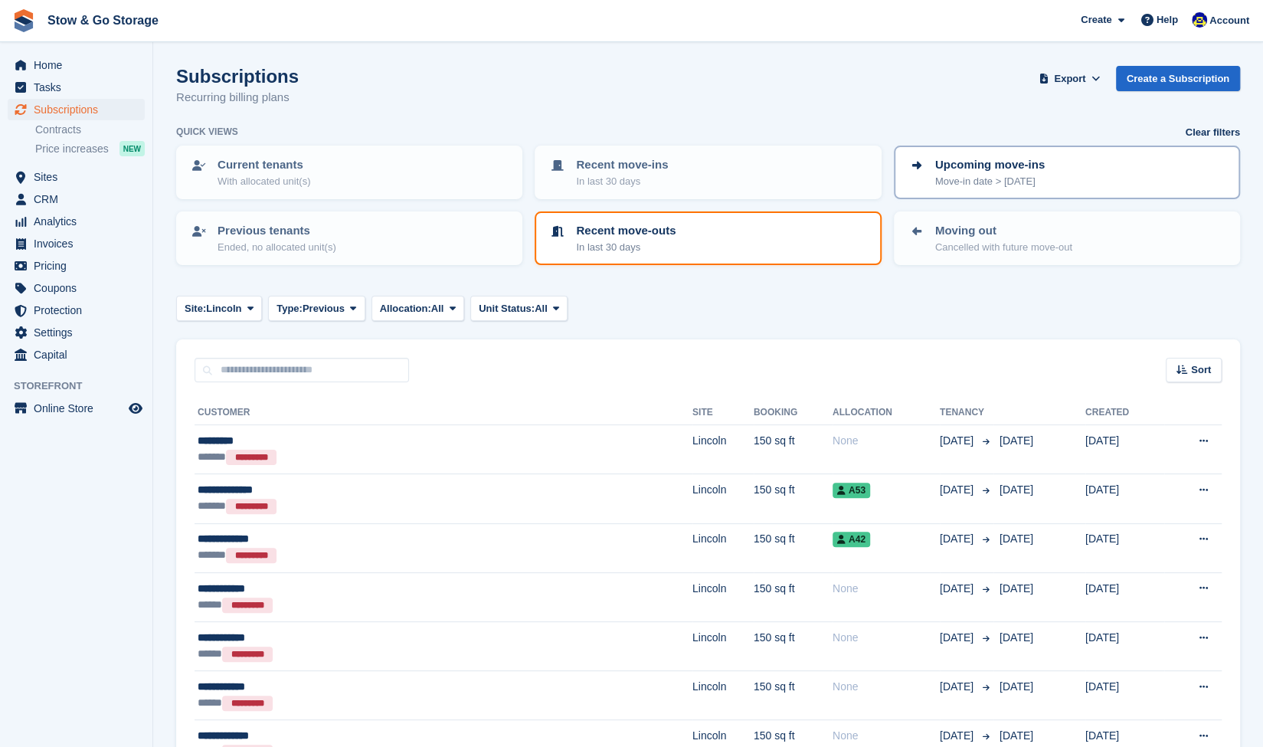
click at [944, 178] on p "Move-in date > today" at bounding box center [990, 181] width 110 height 15
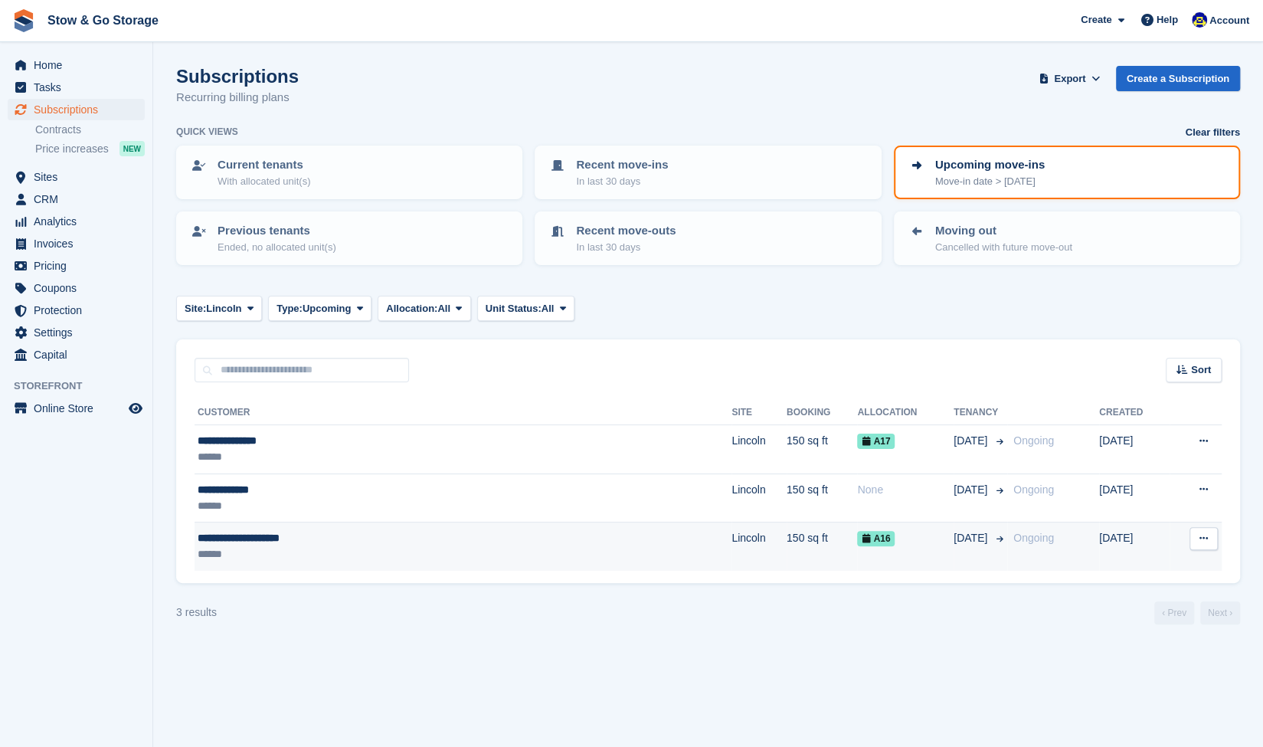
click at [302, 568] on td "**********" at bounding box center [463, 546] width 537 height 48
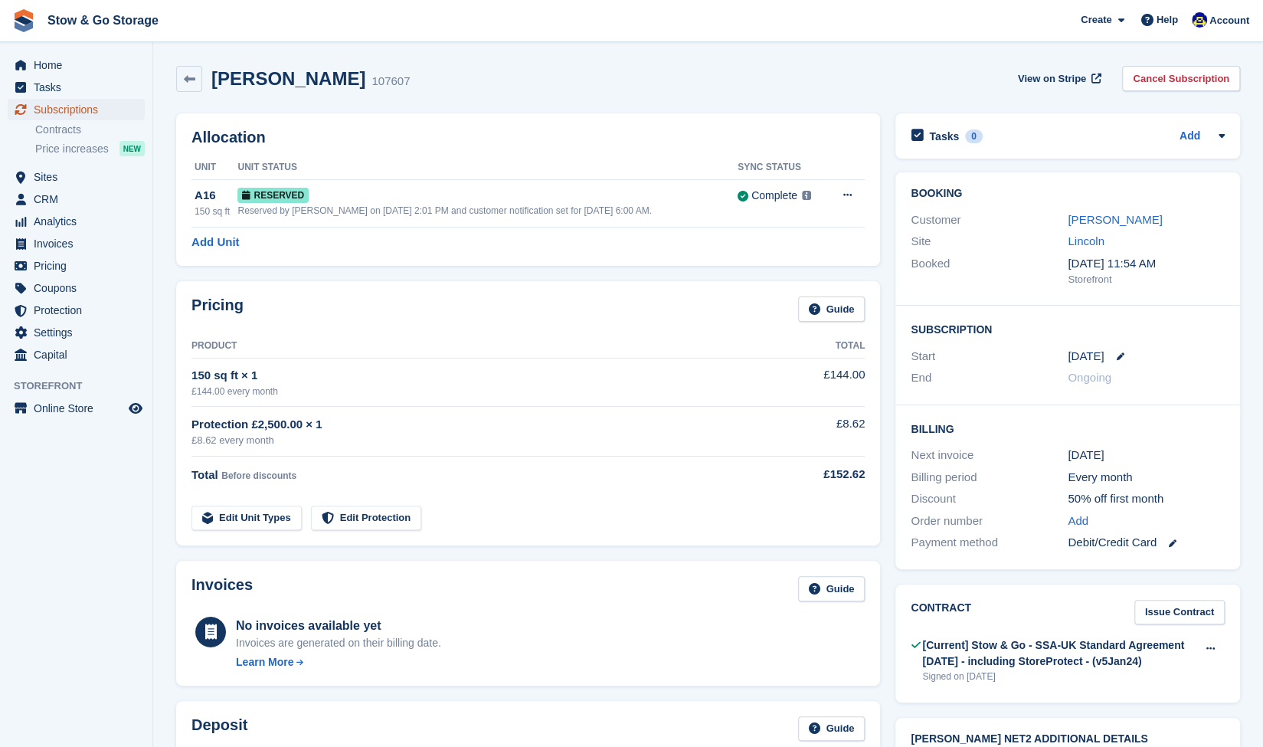
click at [70, 111] on span "Subscriptions" at bounding box center [80, 109] width 92 height 21
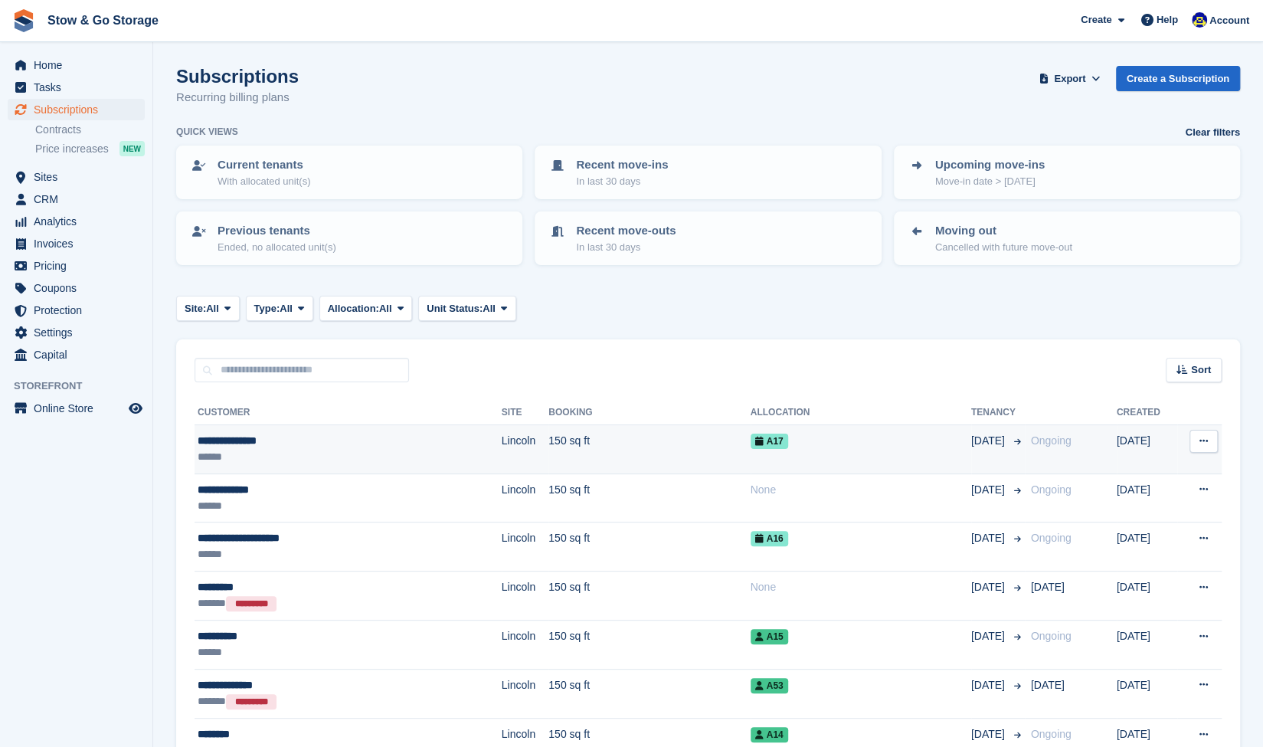
click at [298, 465] on td "**********" at bounding box center [348, 449] width 307 height 49
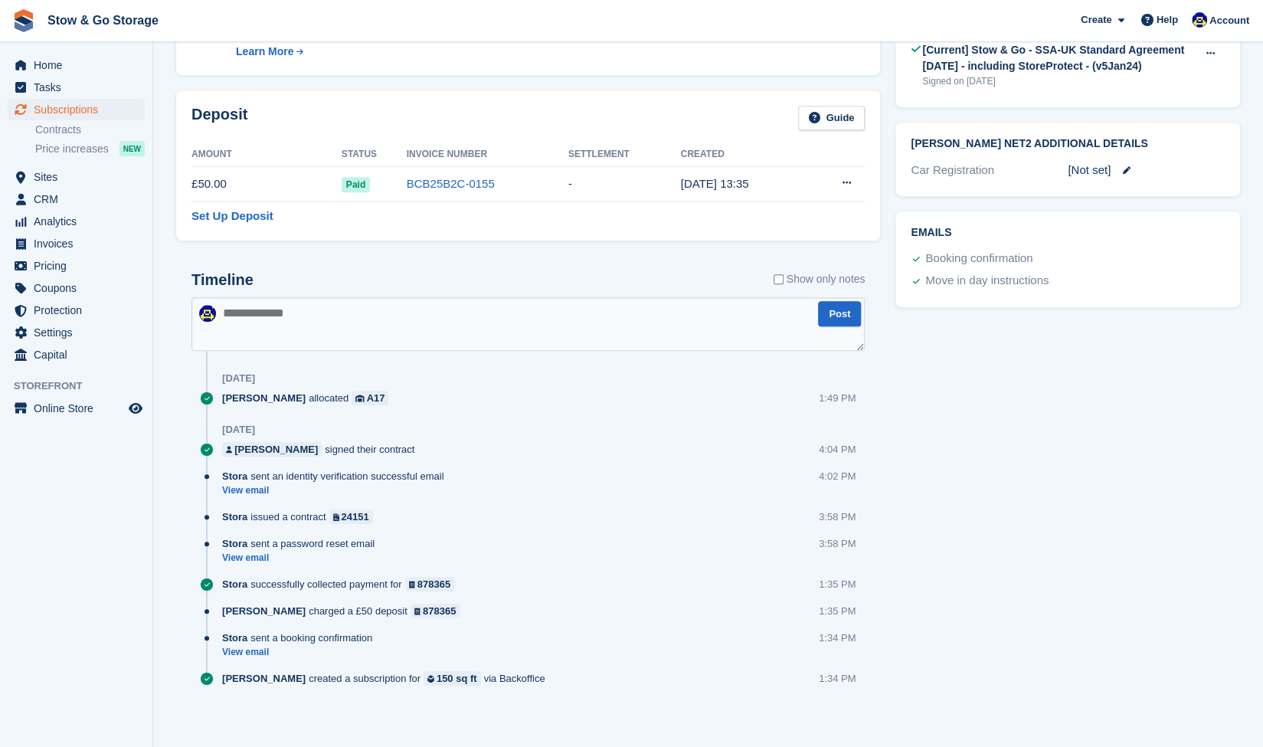
scroll to position [610, 0]
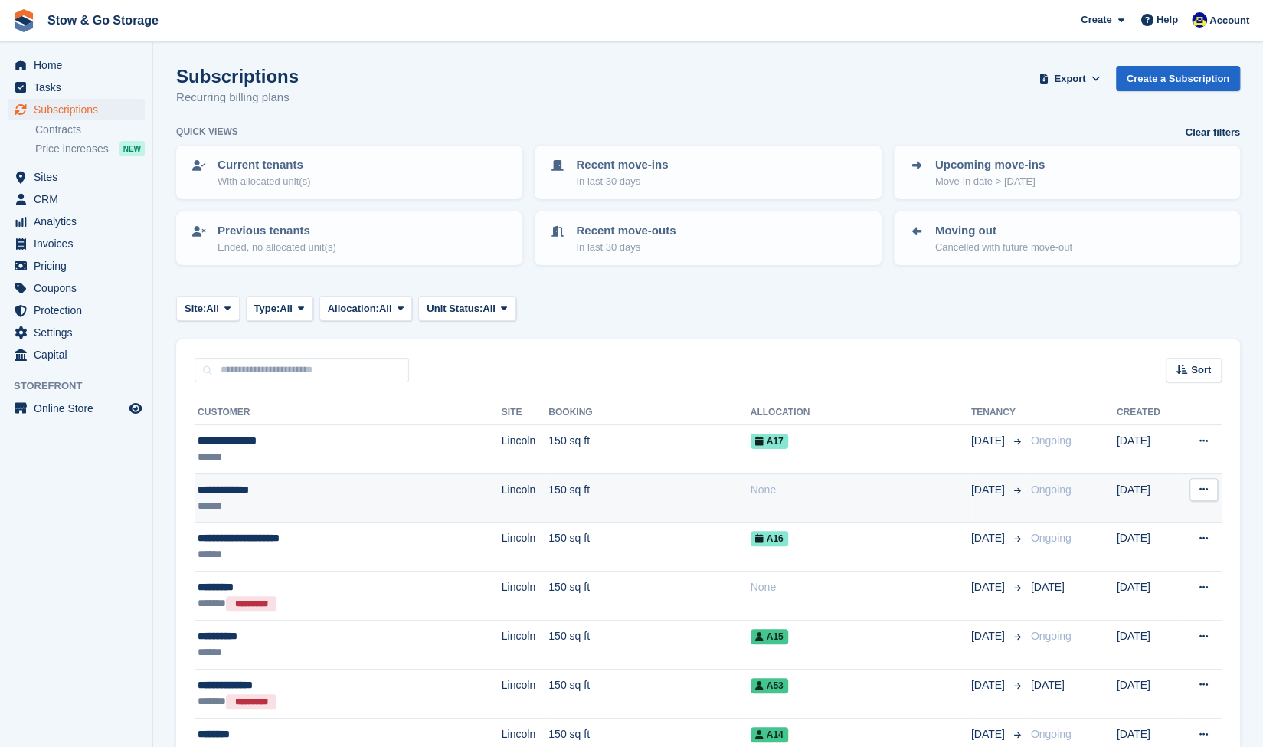
click at [259, 493] on div "**********" at bounding box center [307, 490] width 218 height 16
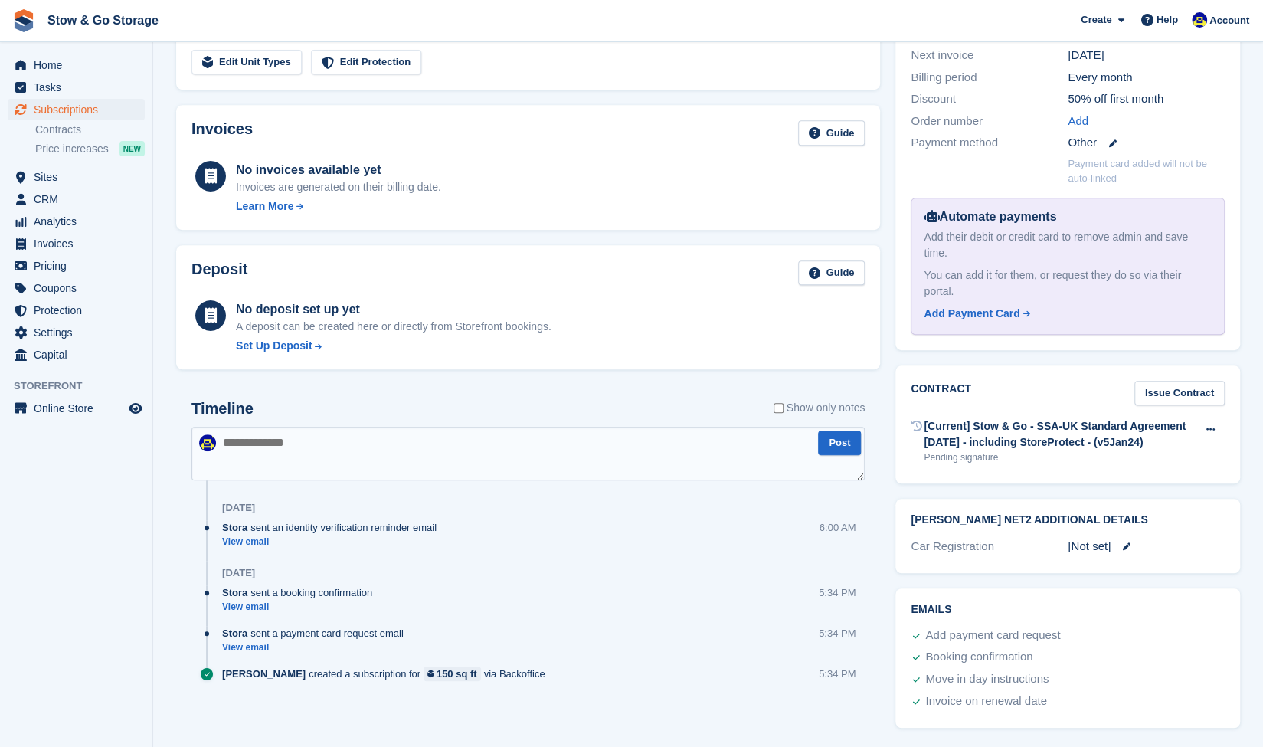
scroll to position [400, 0]
click at [70, 60] on span "Home" at bounding box center [80, 64] width 92 height 21
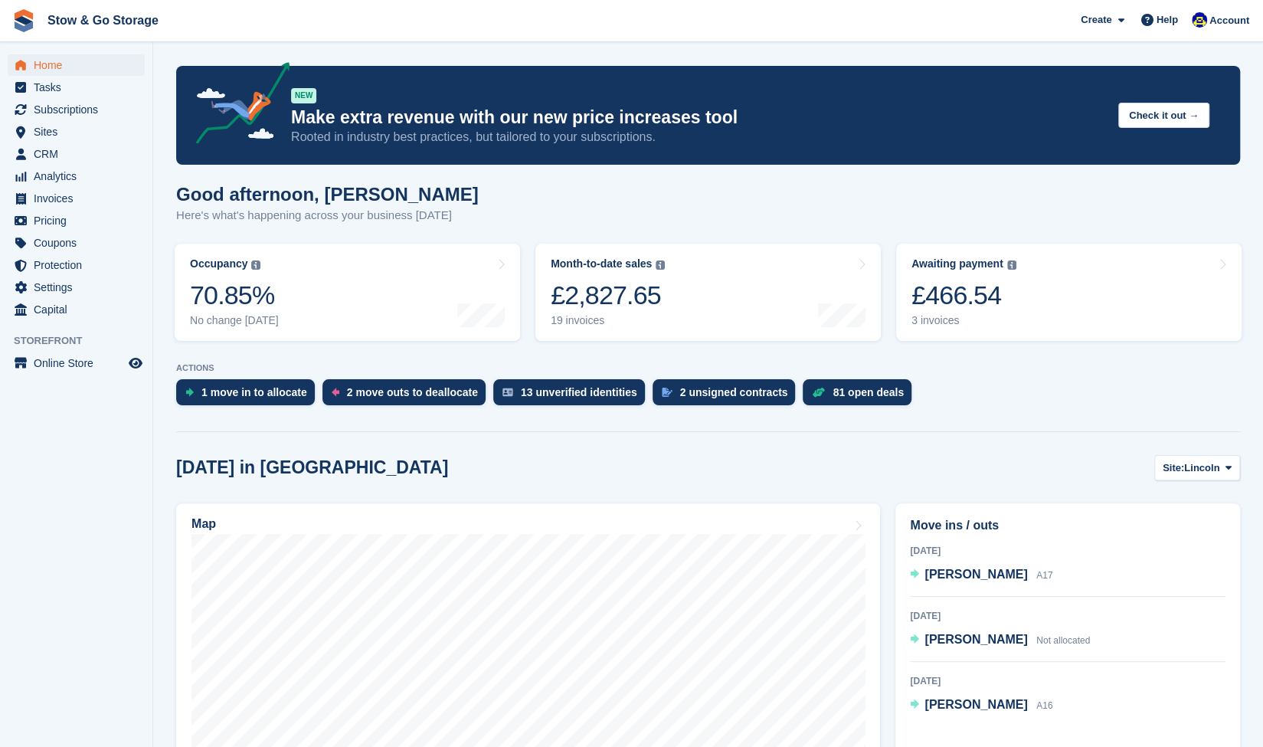
scroll to position [262, 0]
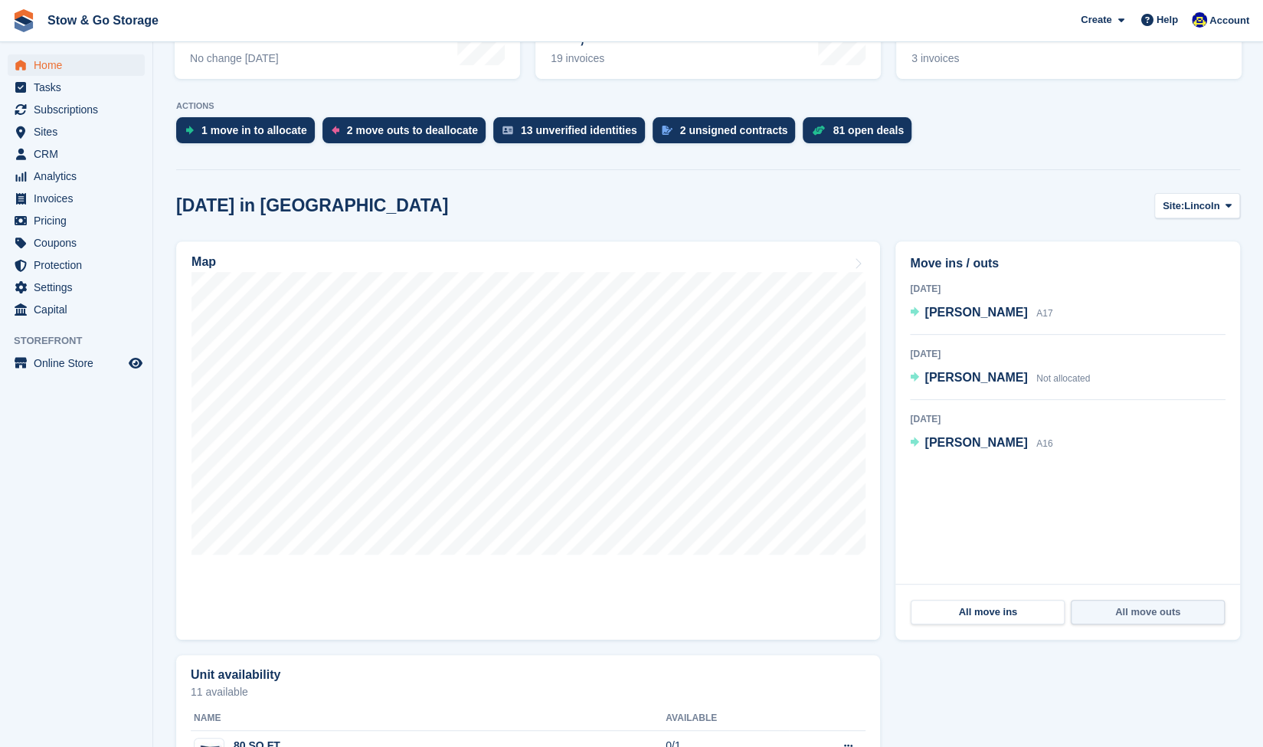
click at [1132, 613] on link "All move outs" at bounding box center [1148, 612] width 154 height 25
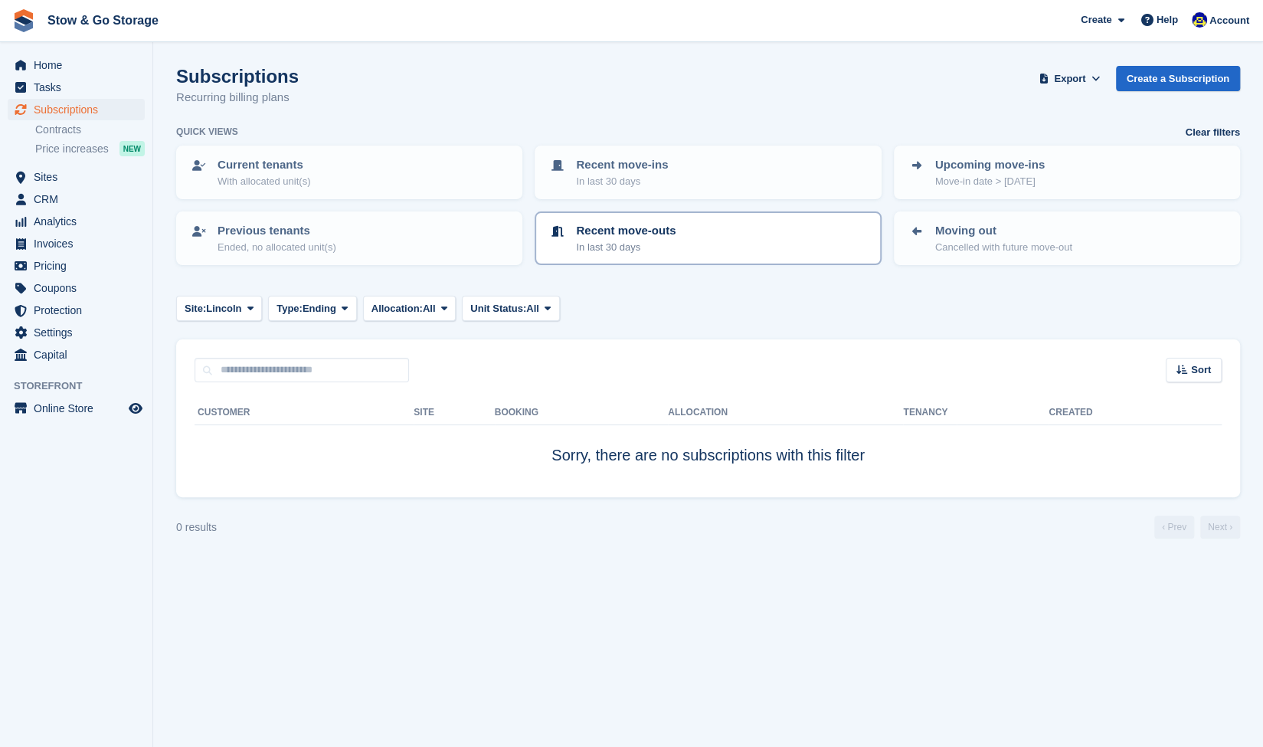
click at [669, 250] on p "In last 30 days" at bounding box center [626, 247] width 100 height 15
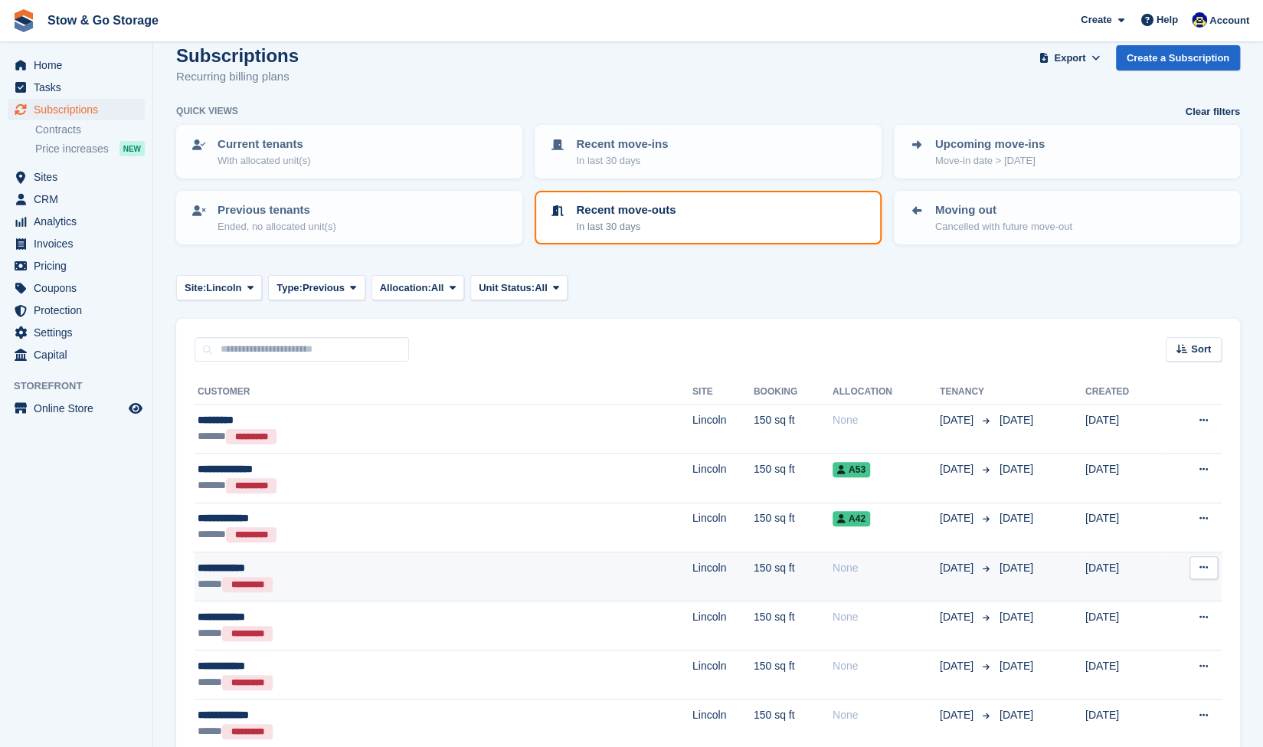
scroll to position [21, 0]
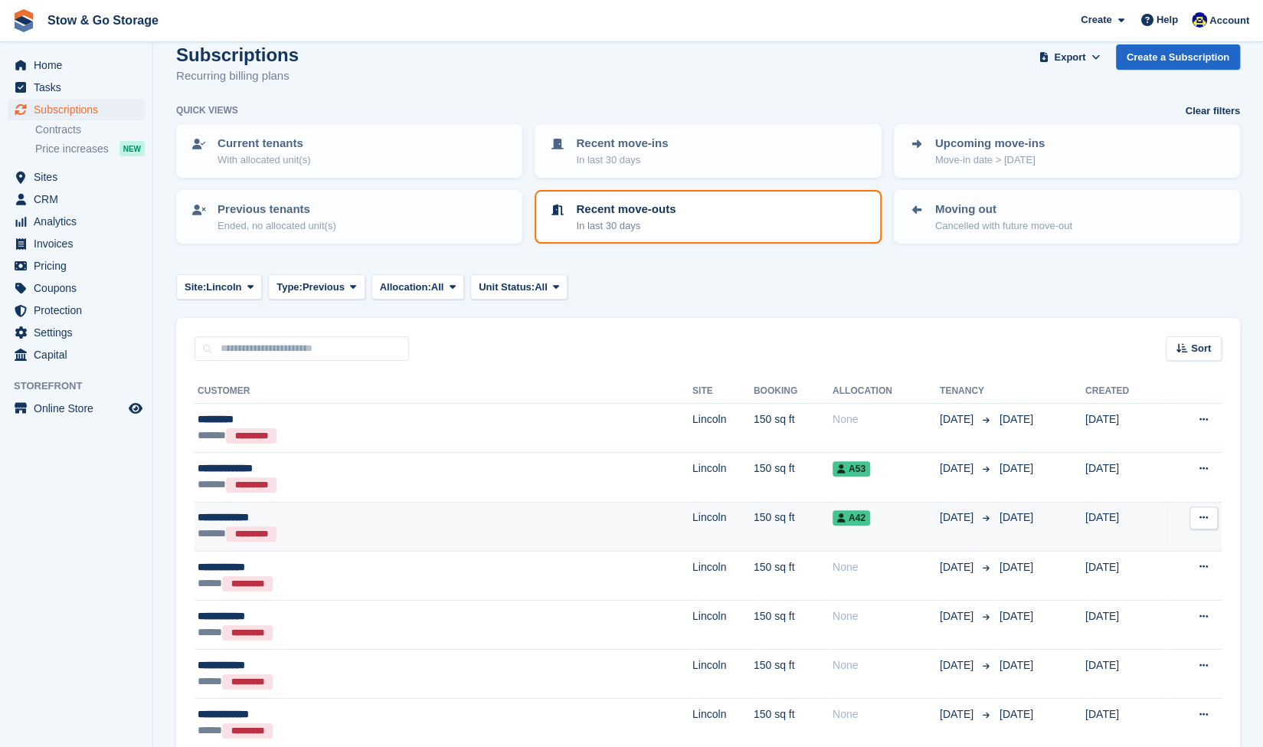
click at [298, 523] on div "**********" at bounding box center [334, 517] width 273 height 16
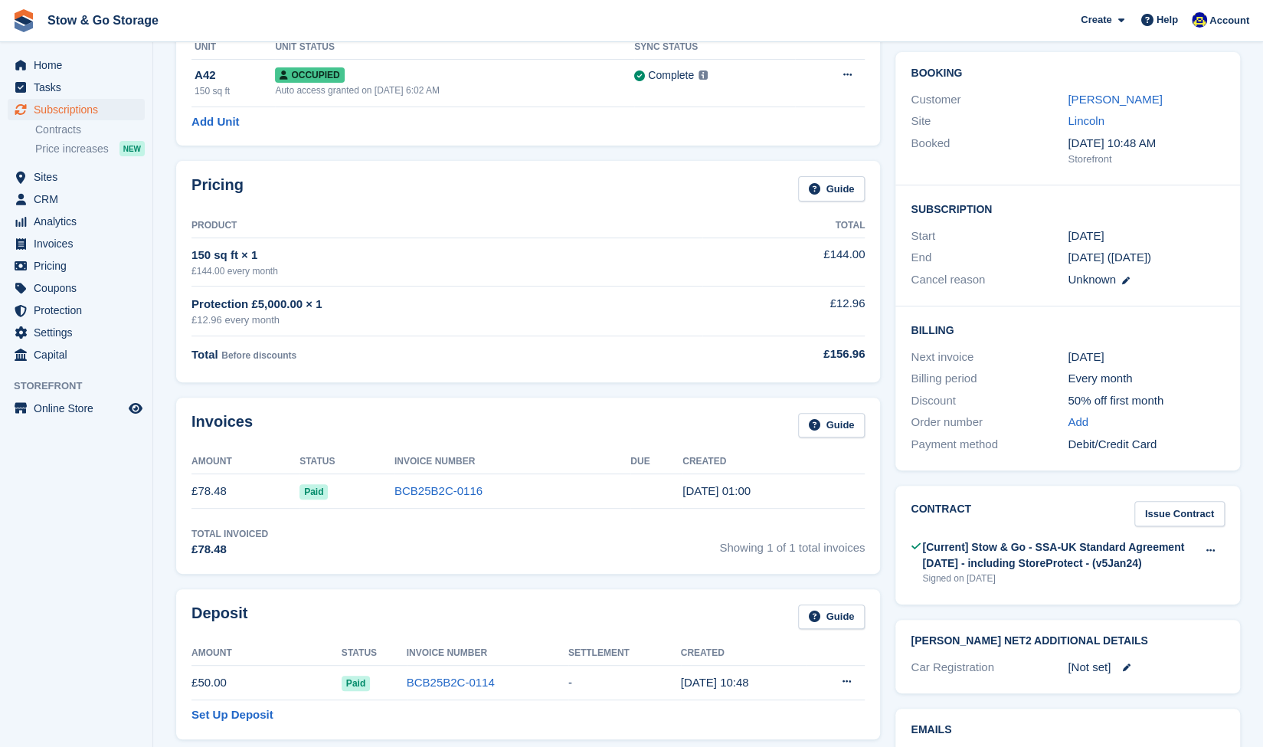
scroll to position [121, 0]
